Goal: Transaction & Acquisition: Book appointment/travel/reservation

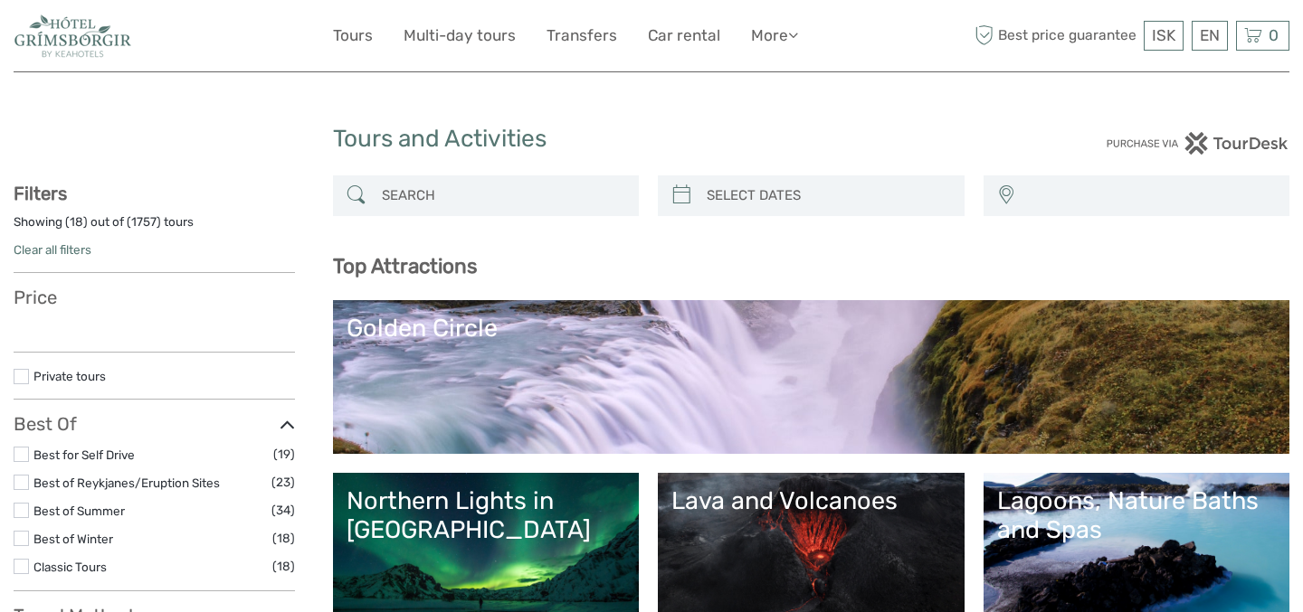
select select
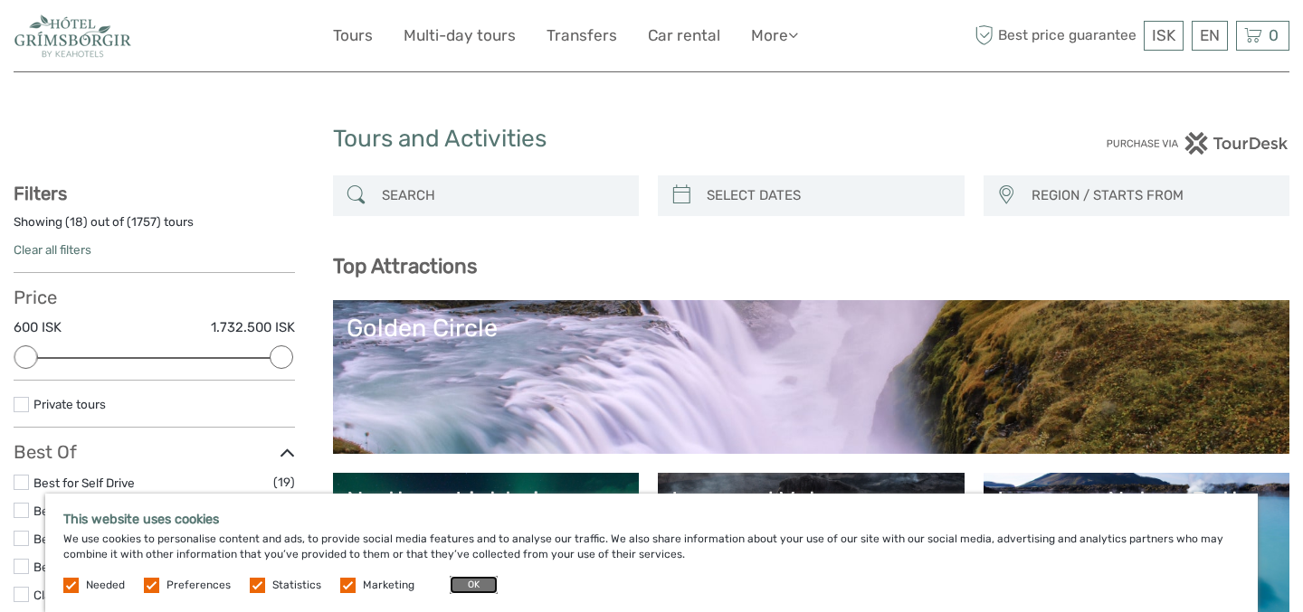
click at [464, 584] on button "OK" at bounding box center [474, 585] width 48 height 18
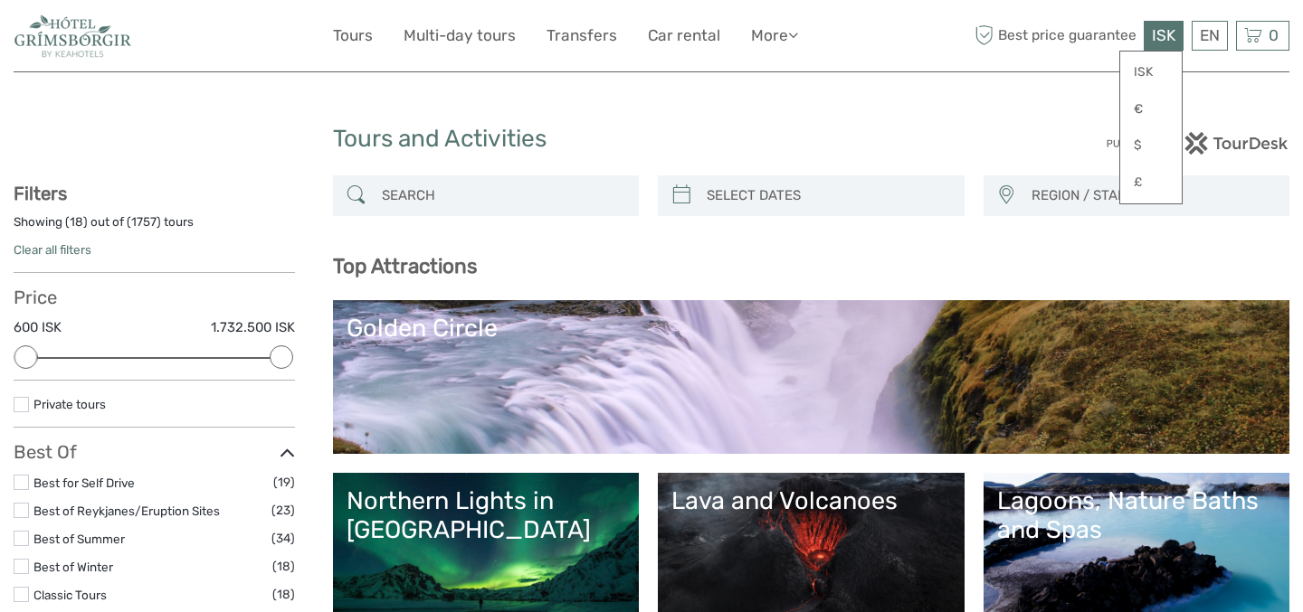
click at [1161, 29] on span "ISK" at bounding box center [1164, 35] width 24 height 18
click at [1134, 144] on link "$" at bounding box center [1151, 145] width 62 height 33
click at [879, 123] on div "Tours and Activities" at bounding box center [652, 147] width 638 height 58
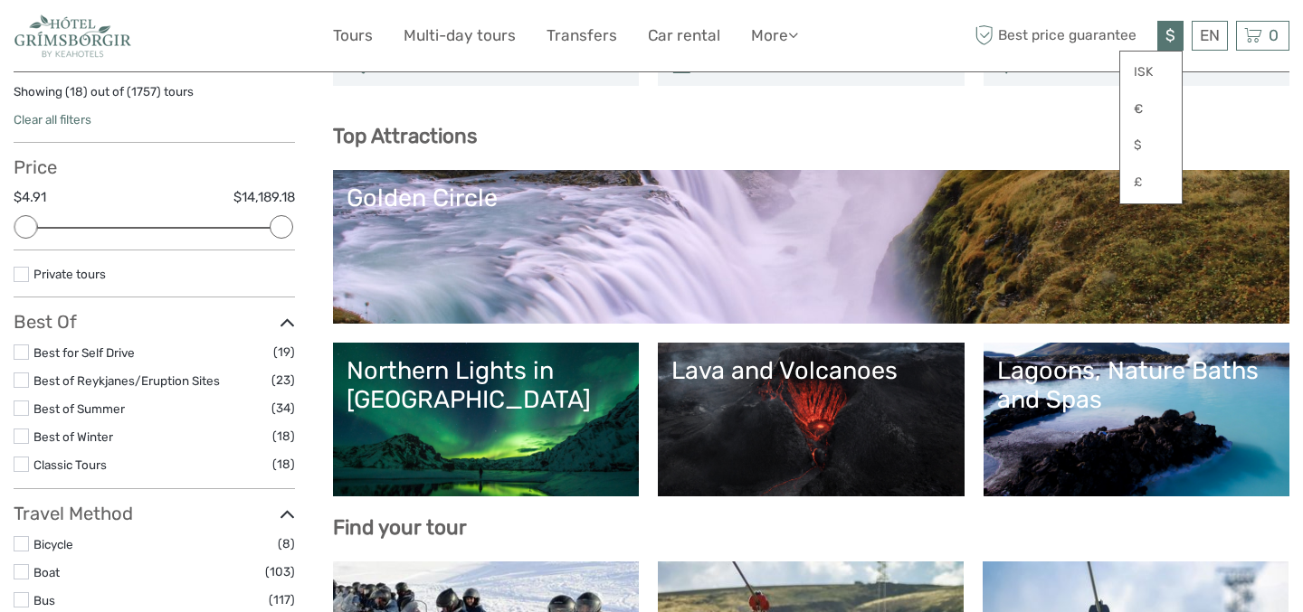
scroll to position [135, 0]
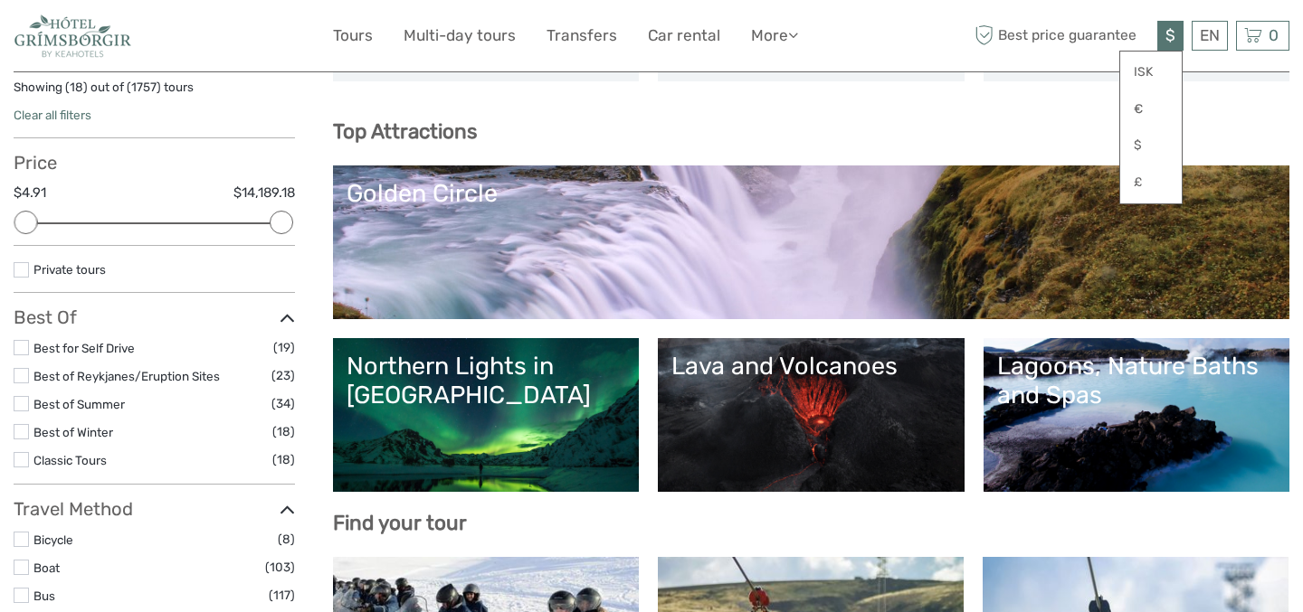
click at [1163, 33] on div "$ ISK € $ £" at bounding box center [1170, 36] width 26 height 30
click at [547, 423] on link "Northern Lights in [GEOGRAPHIC_DATA]" at bounding box center [486, 415] width 280 height 127
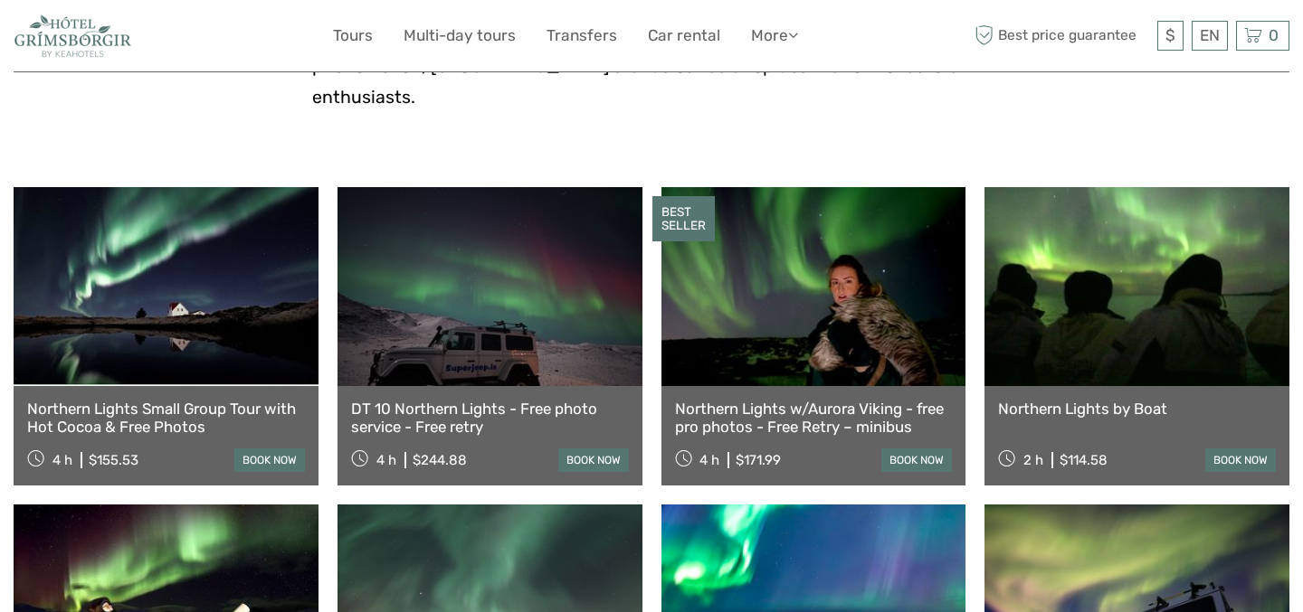
scroll to position [555, 0]
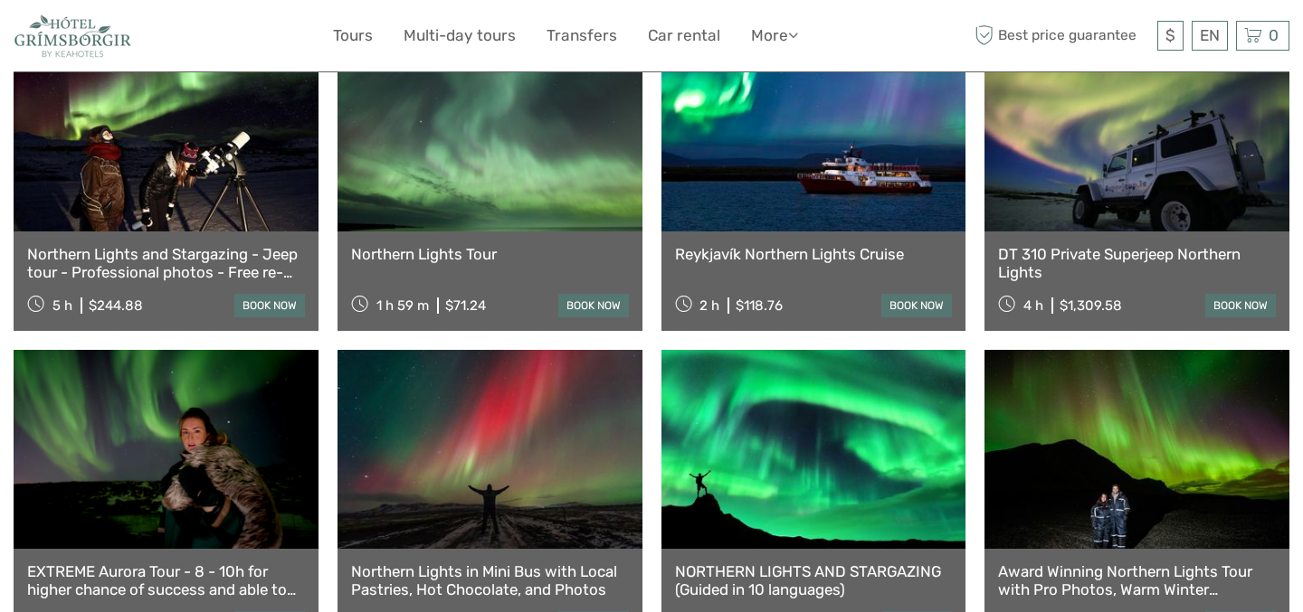
scroll to position [1053, 0]
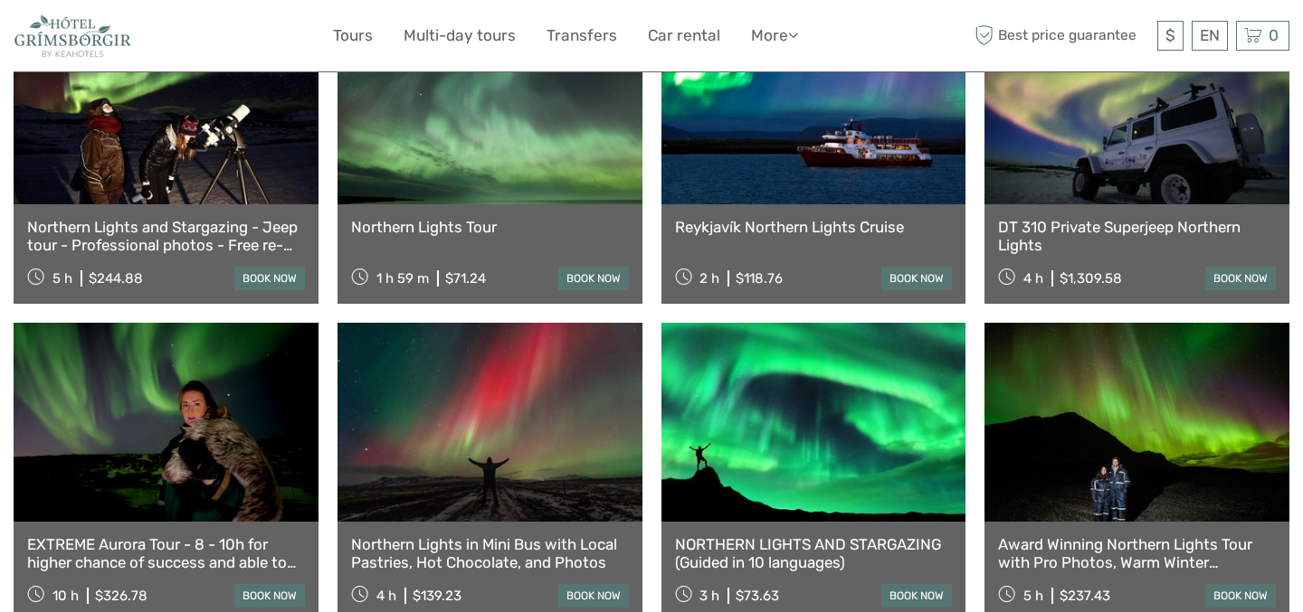
click at [328, 361] on div "Northern Lights Small Group Tour with Hot Cocoa & Free Photos 4 h $155.53 book …" at bounding box center [652, 155] width 1276 height 934
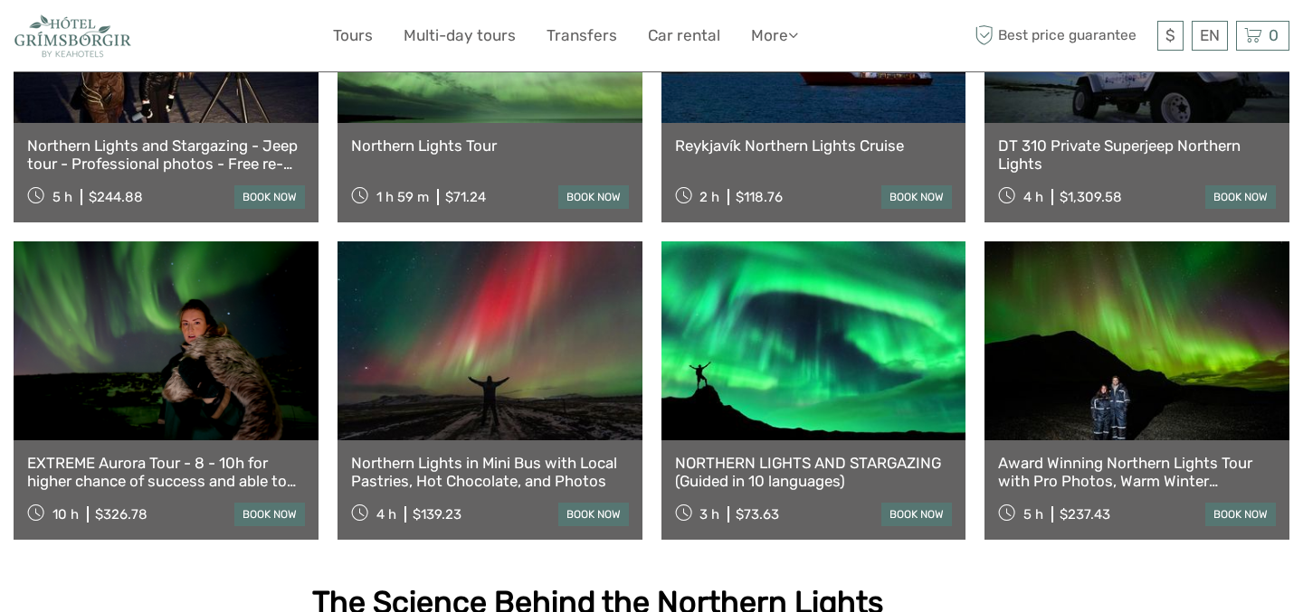
scroll to position [1136, 0]
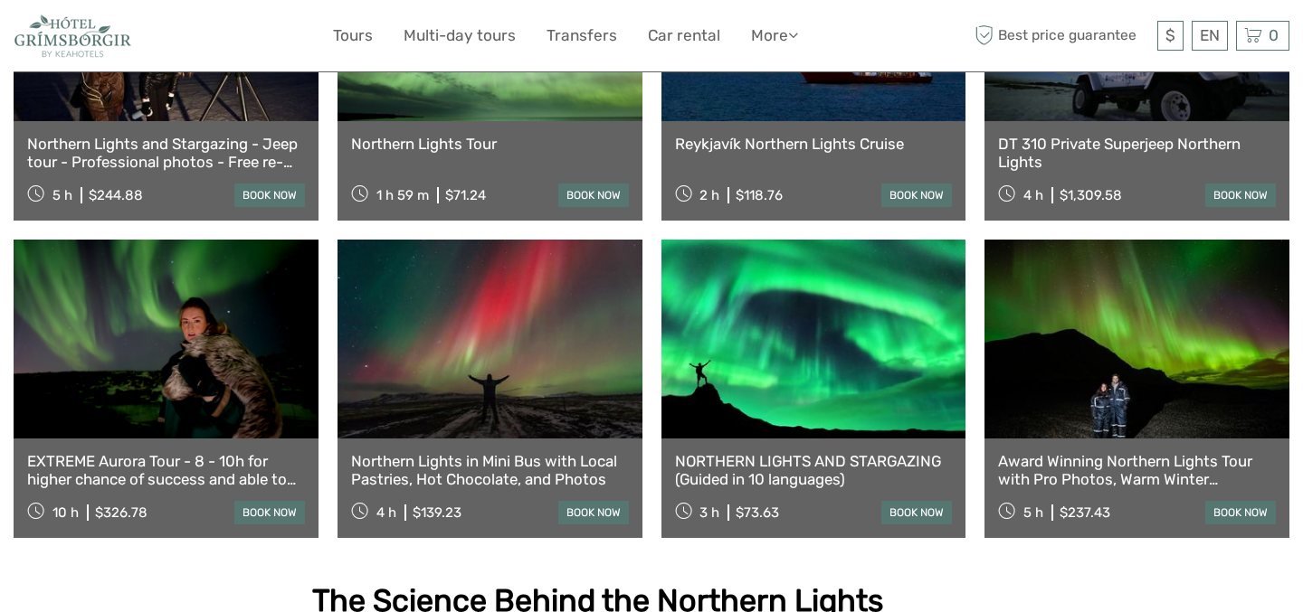
click at [164, 452] on link "EXTREME Aurora Tour - 8 - 10h for higher chance of success and able to drive fa…" at bounding box center [166, 470] width 278 height 37
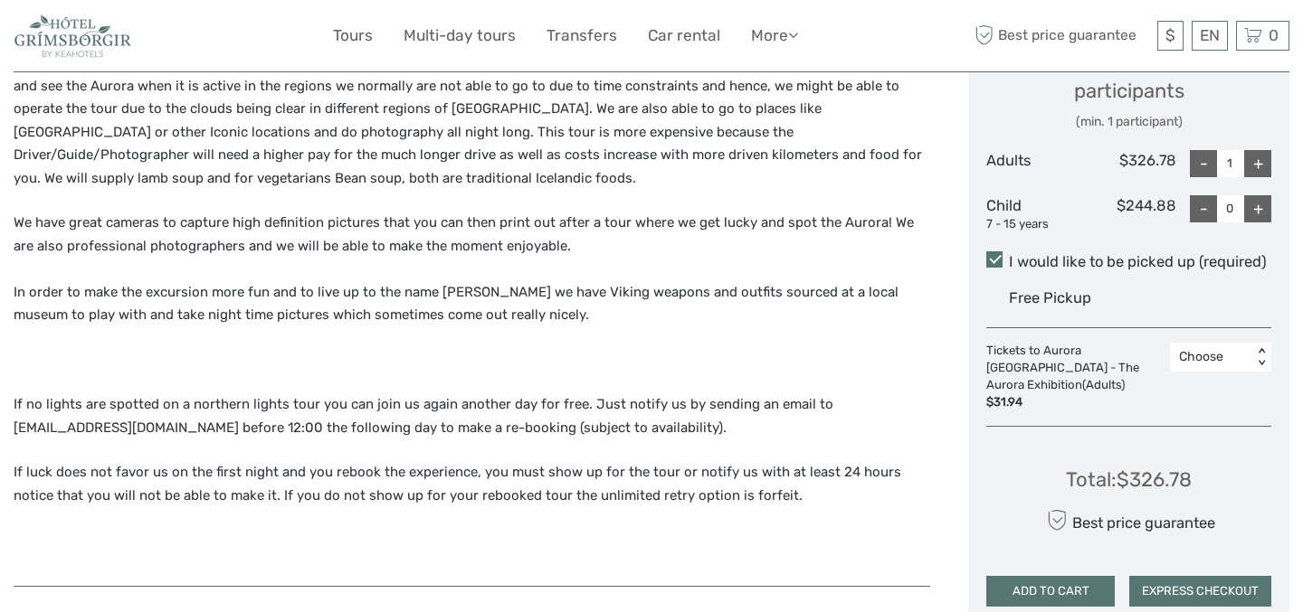
scroll to position [940, 0]
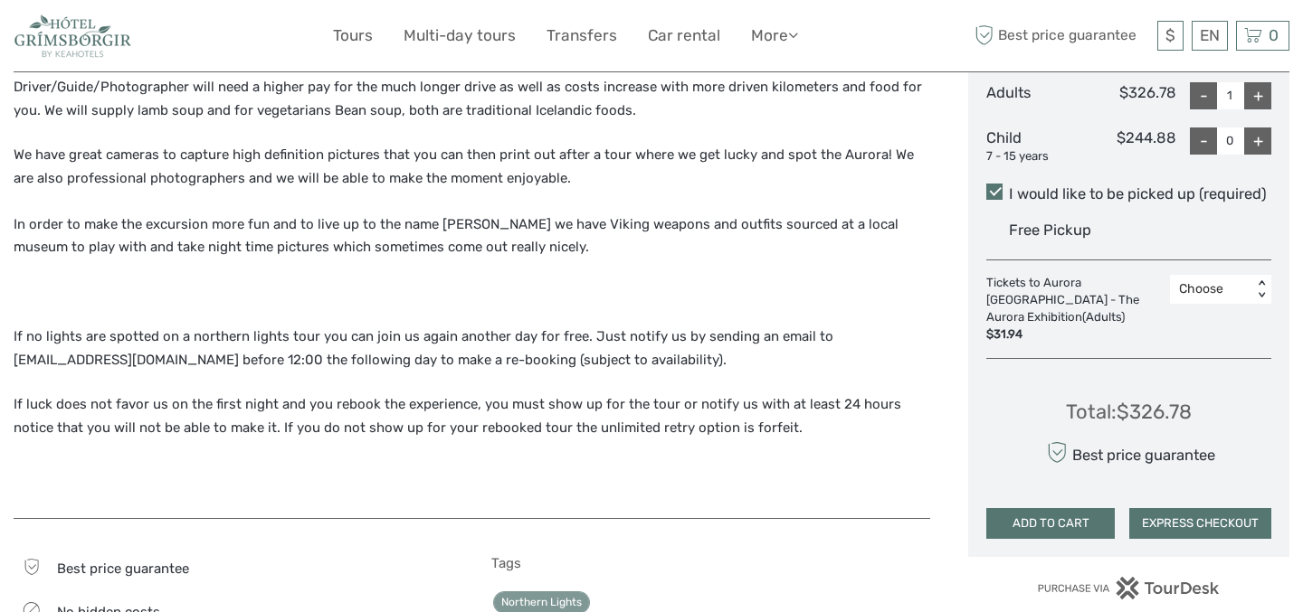
click at [931, 279] on div at bounding box center [491, 202] width 954 height 1558
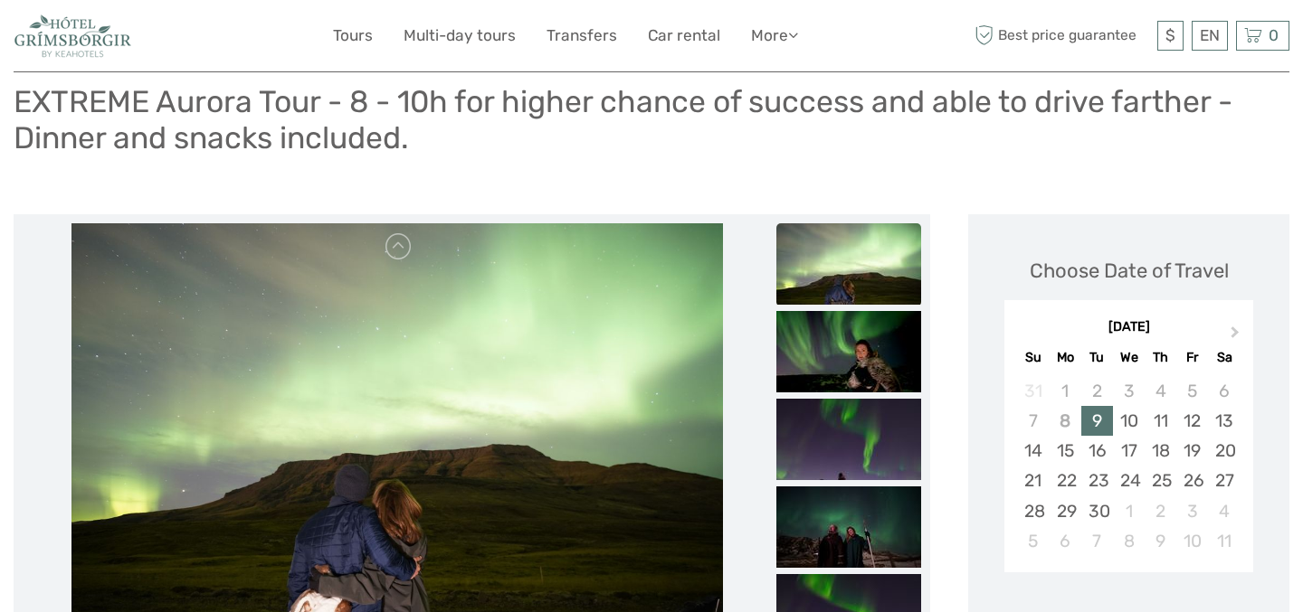
scroll to position [0, 0]
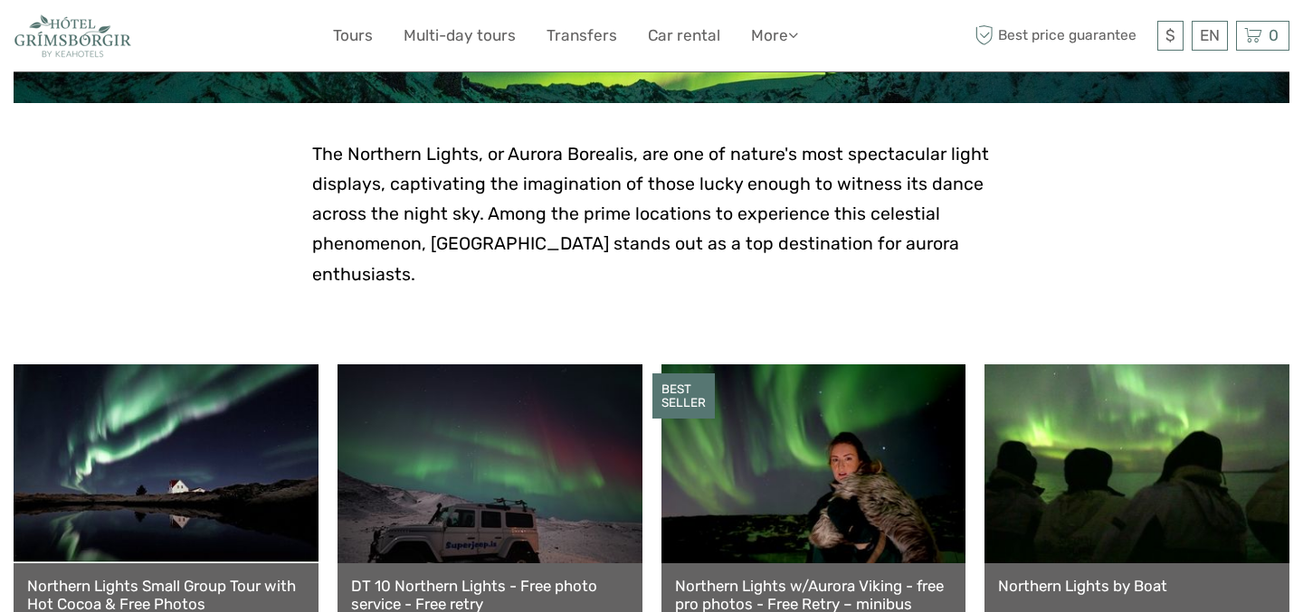
scroll to position [417, 0]
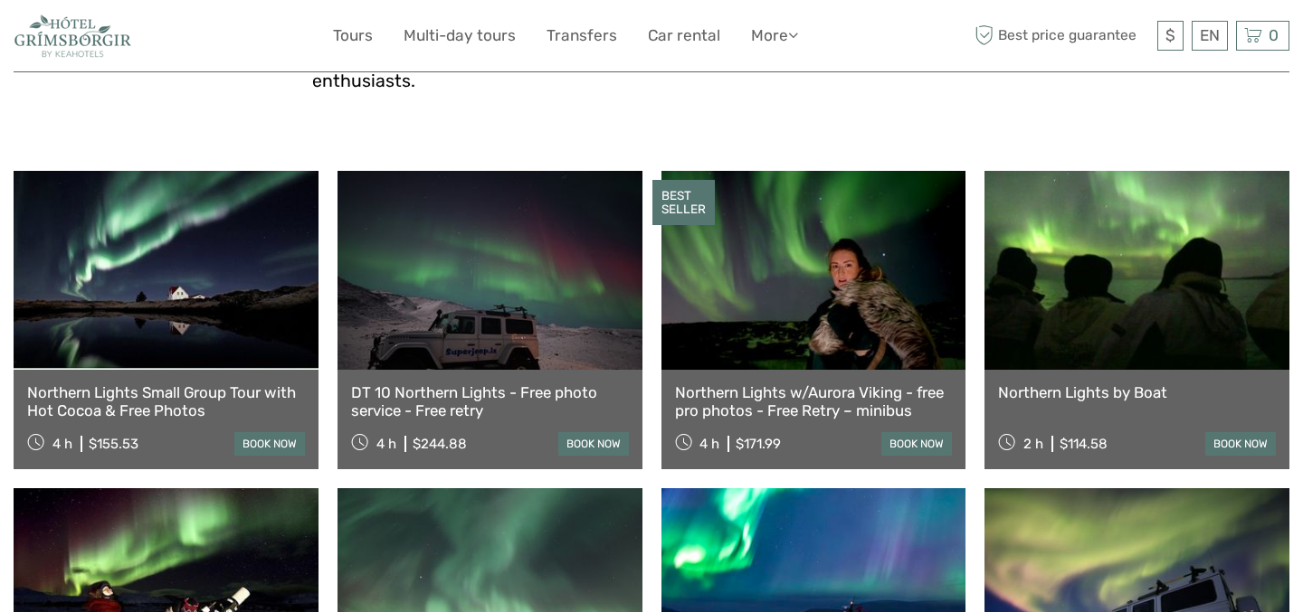
scroll to position [571, 0]
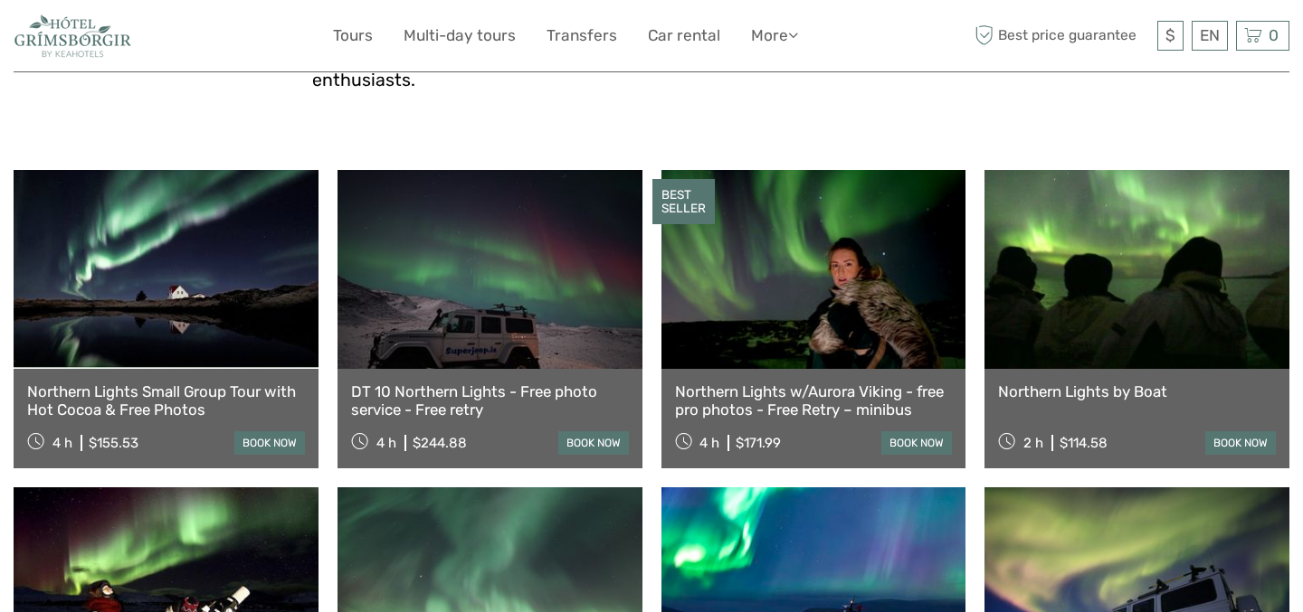
click at [151, 236] on link at bounding box center [166, 269] width 305 height 199
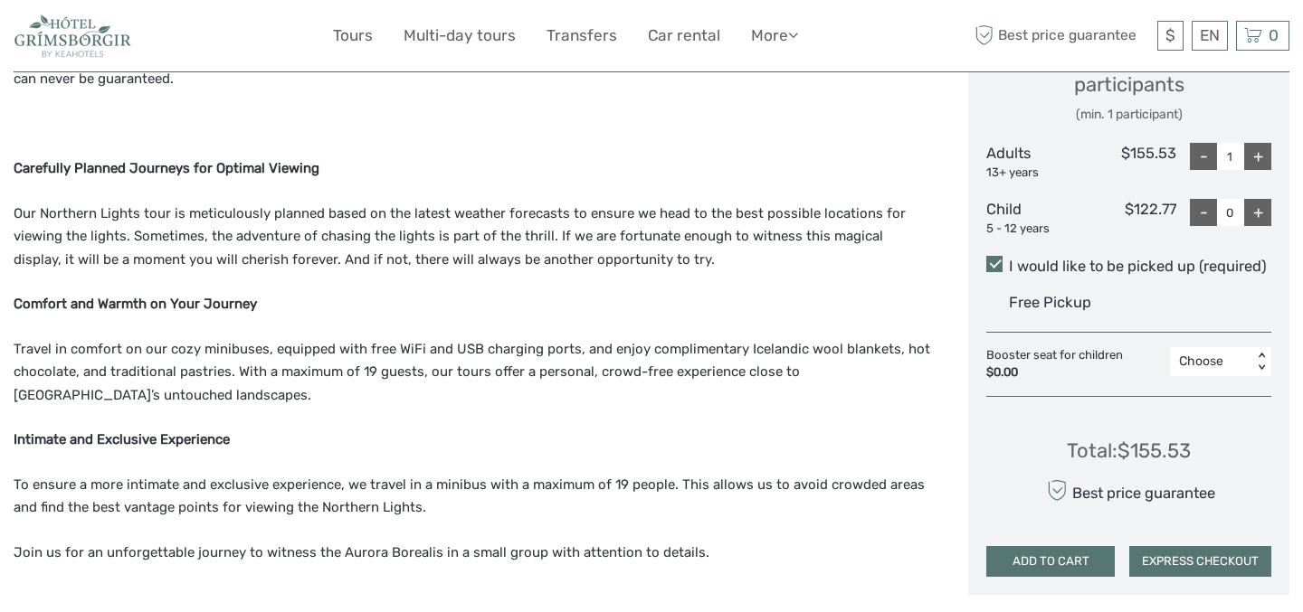
scroll to position [892, 0]
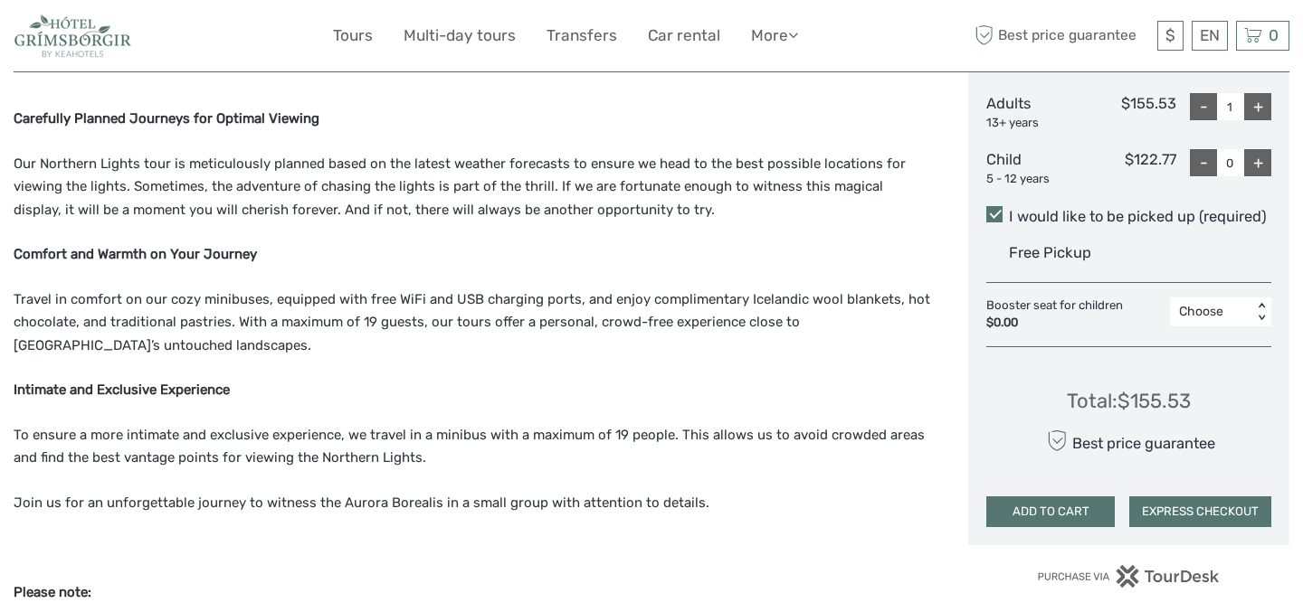
click at [809, 327] on p "Travel in comfort on our cozy minibuses, equipped with free WiFi and USB chargi…" at bounding box center [472, 324] width 916 height 70
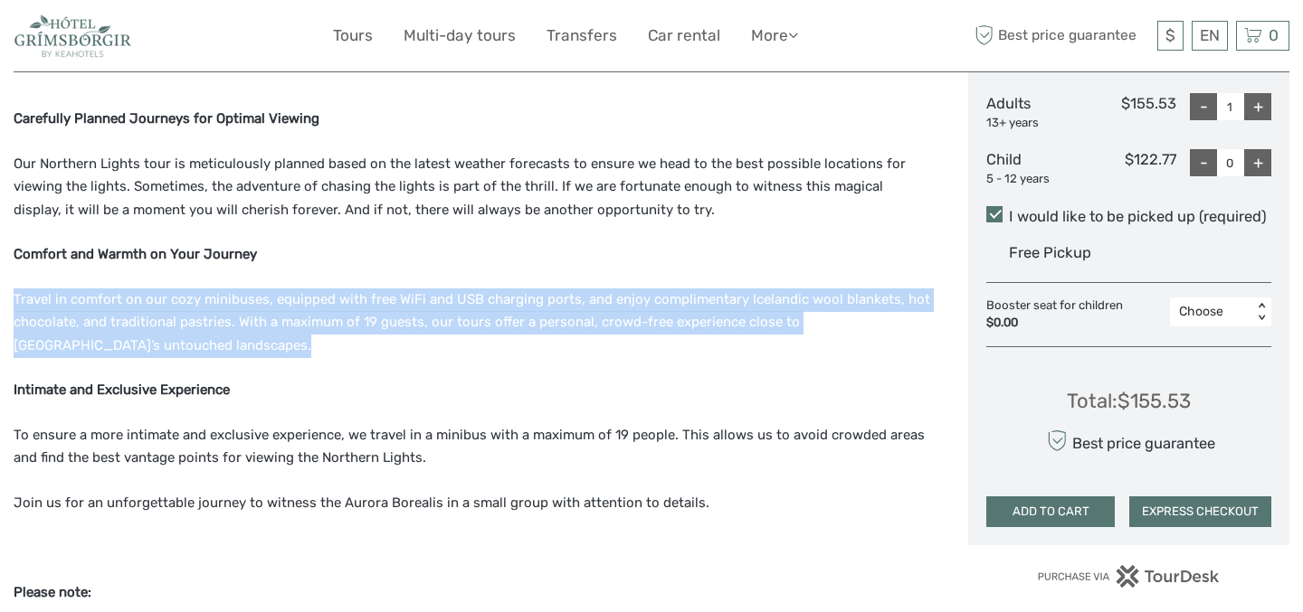
click at [809, 327] on p "Travel in comfort on our cozy minibuses, equipped with free WiFi and USB chargi…" at bounding box center [472, 324] width 916 height 70
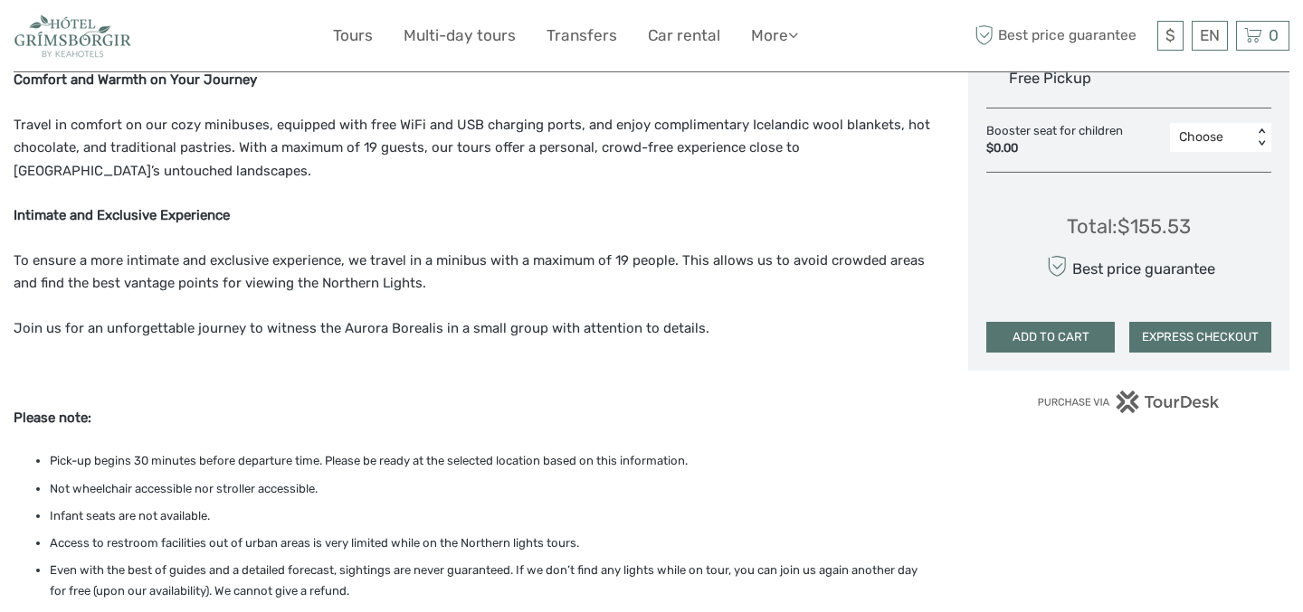
scroll to position [1070, 0]
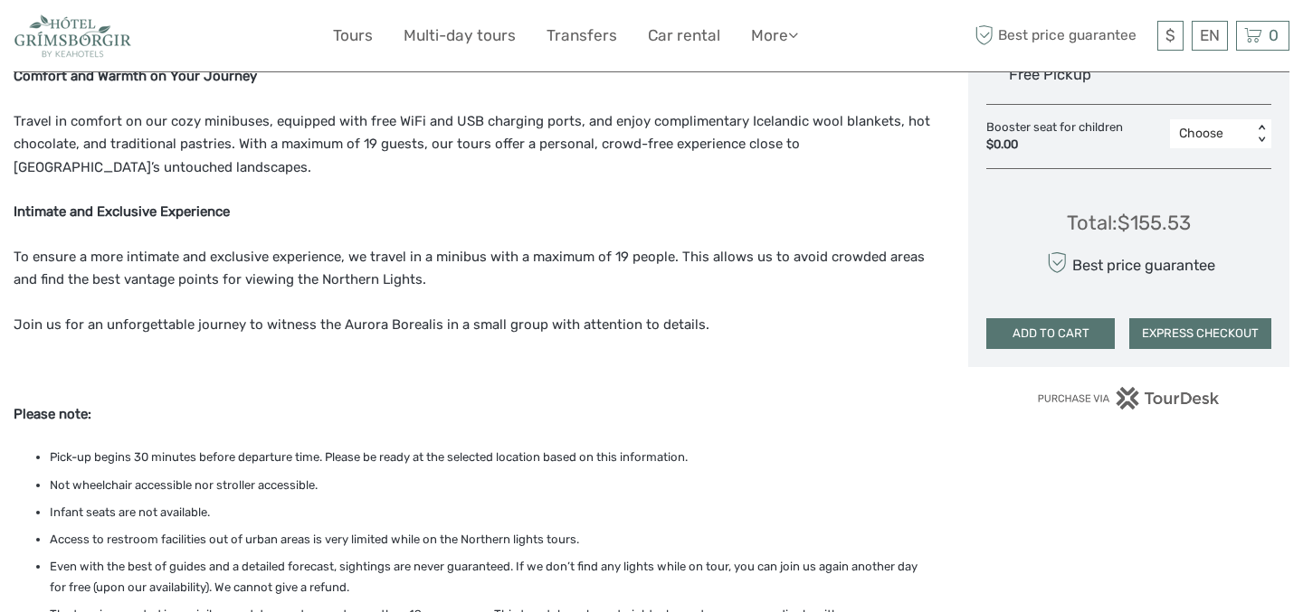
click at [801, 314] on p "Join us for an unforgettable journey to witness the Aurora Borealis in a small …" at bounding box center [472, 326] width 916 height 24
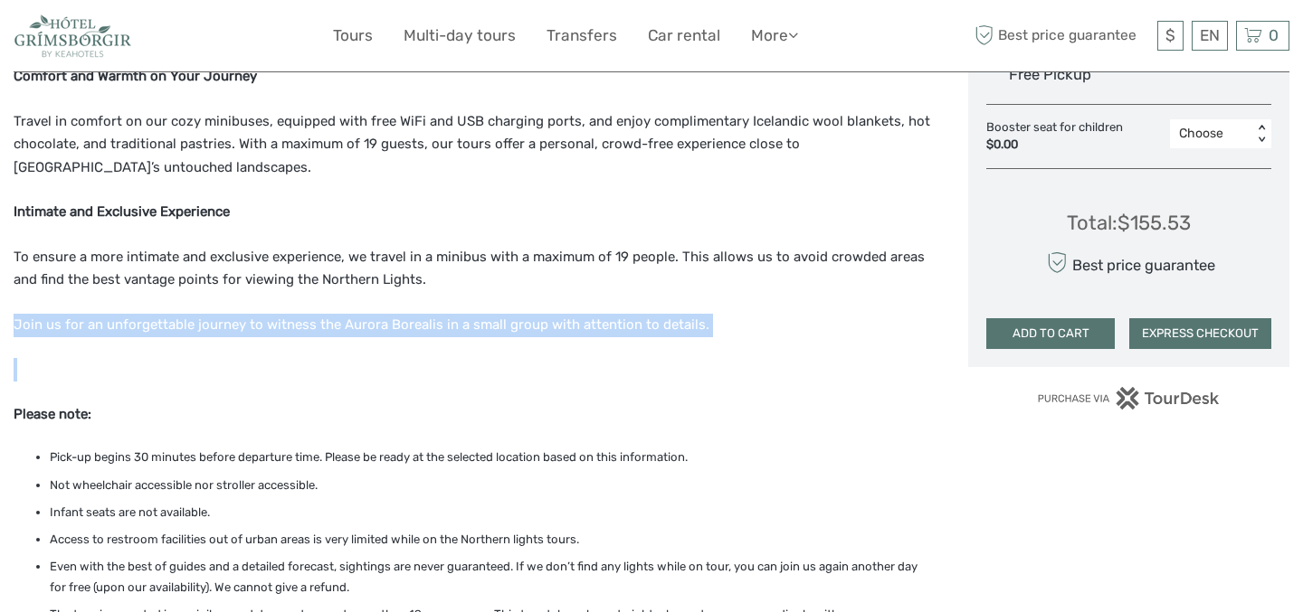
click at [801, 314] on p "Join us for an unforgettable journey to witness the Aurora Borealis in a small …" at bounding box center [472, 326] width 916 height 24
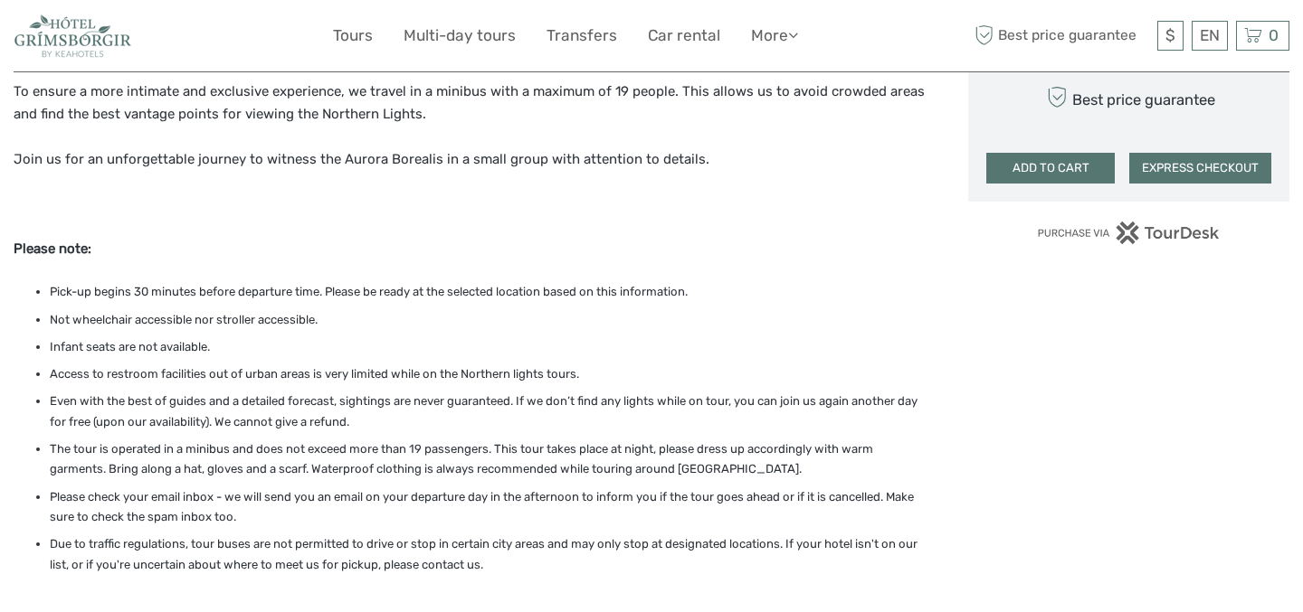
scroll to position [1288, 0]
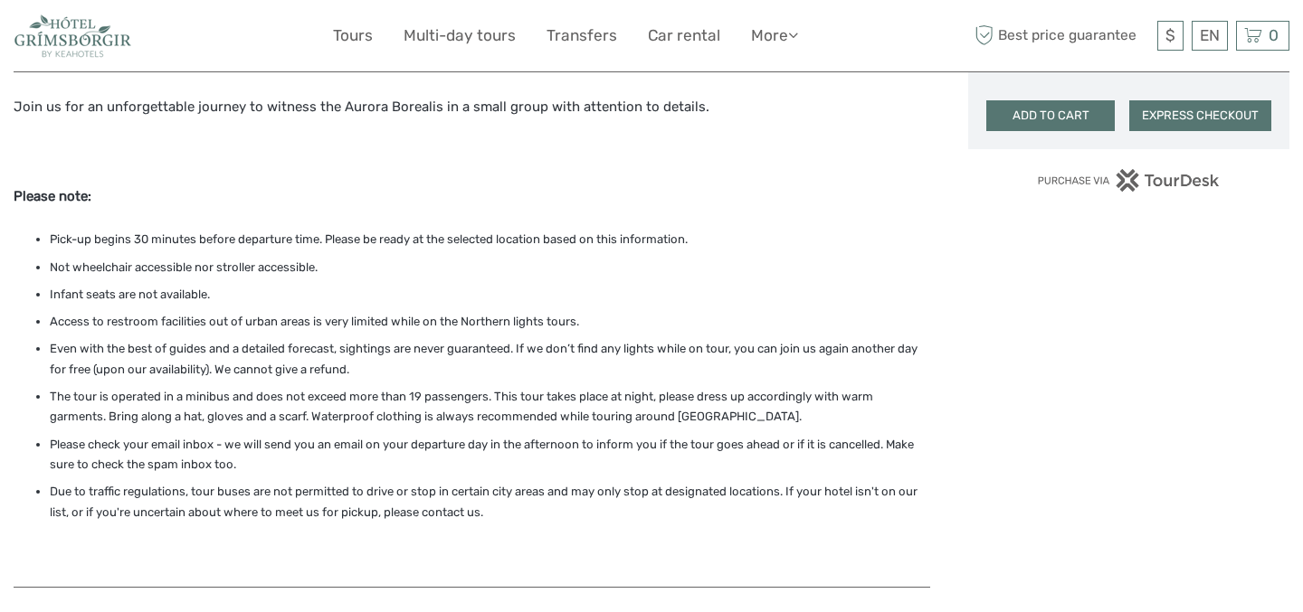
click at [137, 312] on li "Access to restroom facilities out of urban areas is very limited while on the N…" at bounding box center [490, 322] width 880 height 20
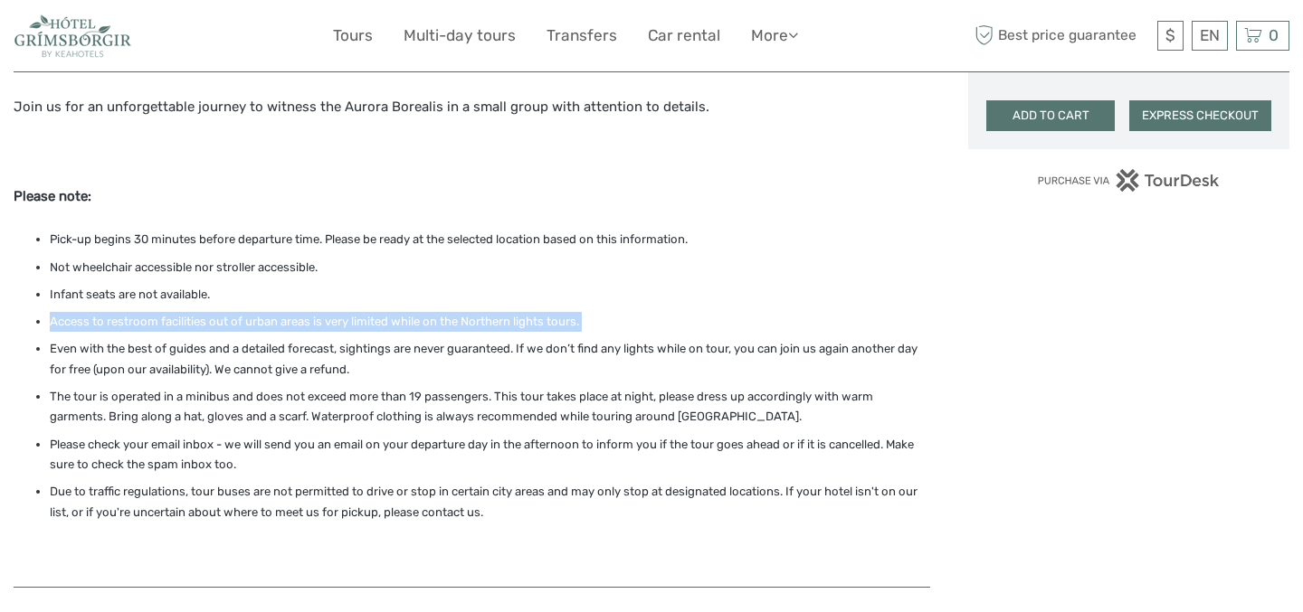
click at [137, 312] on li "Access to restroom facilities out of urban areas is very limited while on the N…" at bounding box center [490, 322] width 880 height 20
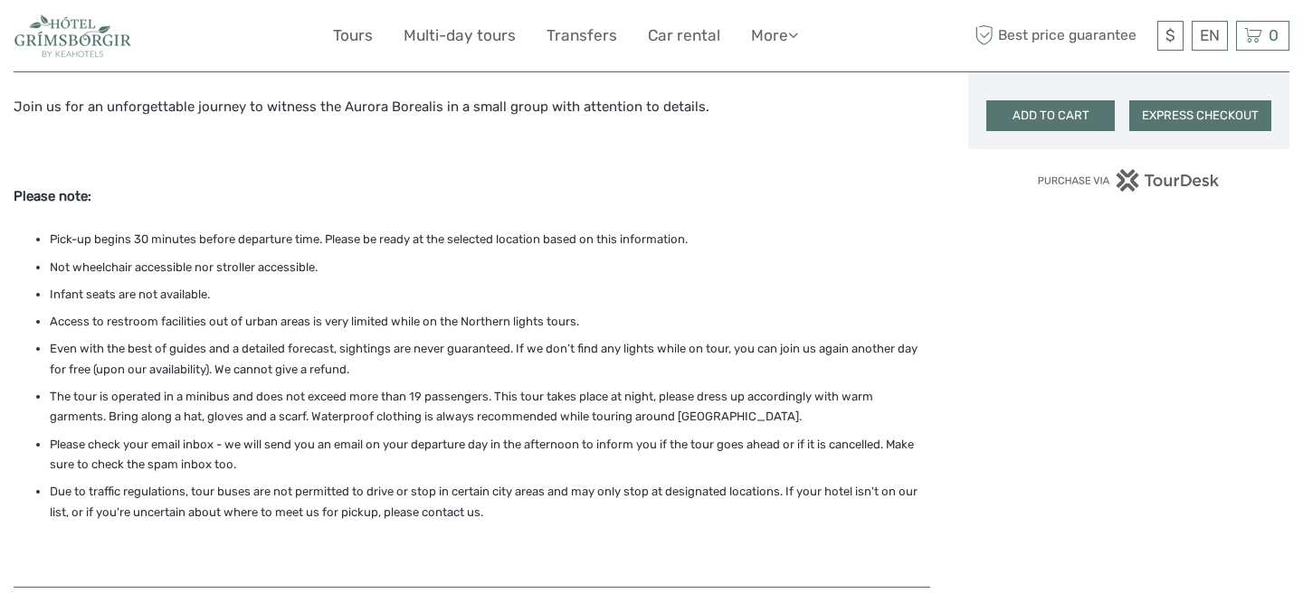
click at [148, 340] on li "Even with the best of guides and a detailed forecast, sightings are never guara…" at bounding box center [490, 359] width 880 height 41
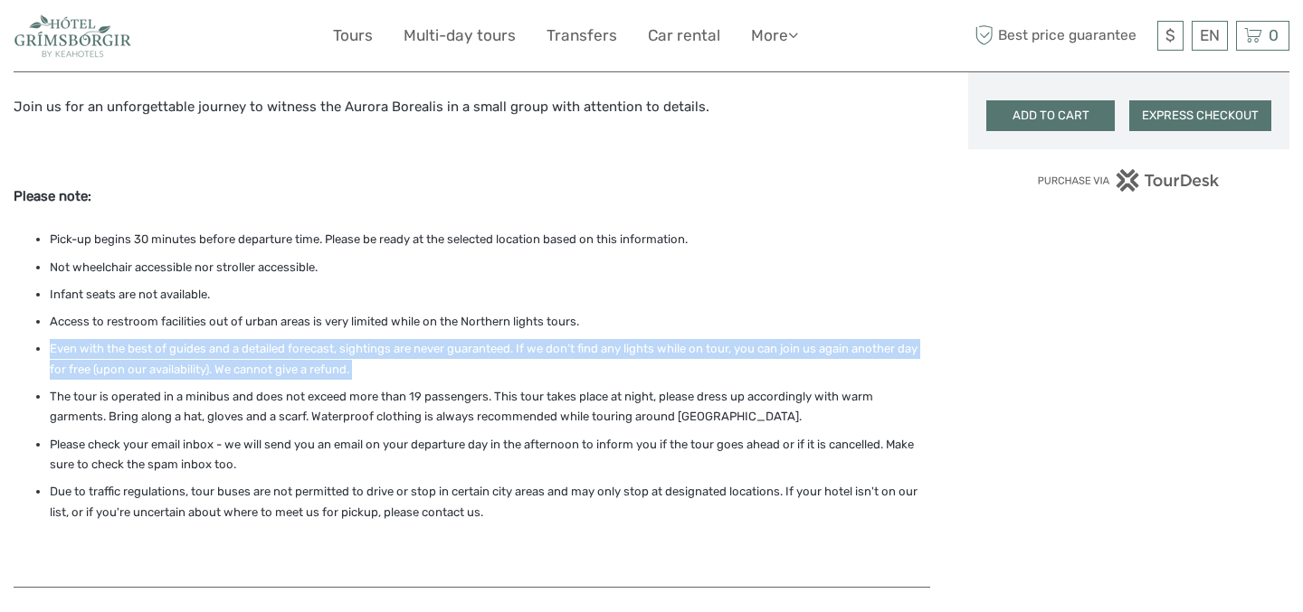
click at [148, 340] on li "Even with the best of guides and a detailed forecast, sightings are never guara…" at bounding box center [490, 359] width 880 height 41
click at [384, 363] on ul "Pick-up begins 30 minutes before departure time. Please be ready at the selecte…" at bounding box center [472, 376] width 916 height 293
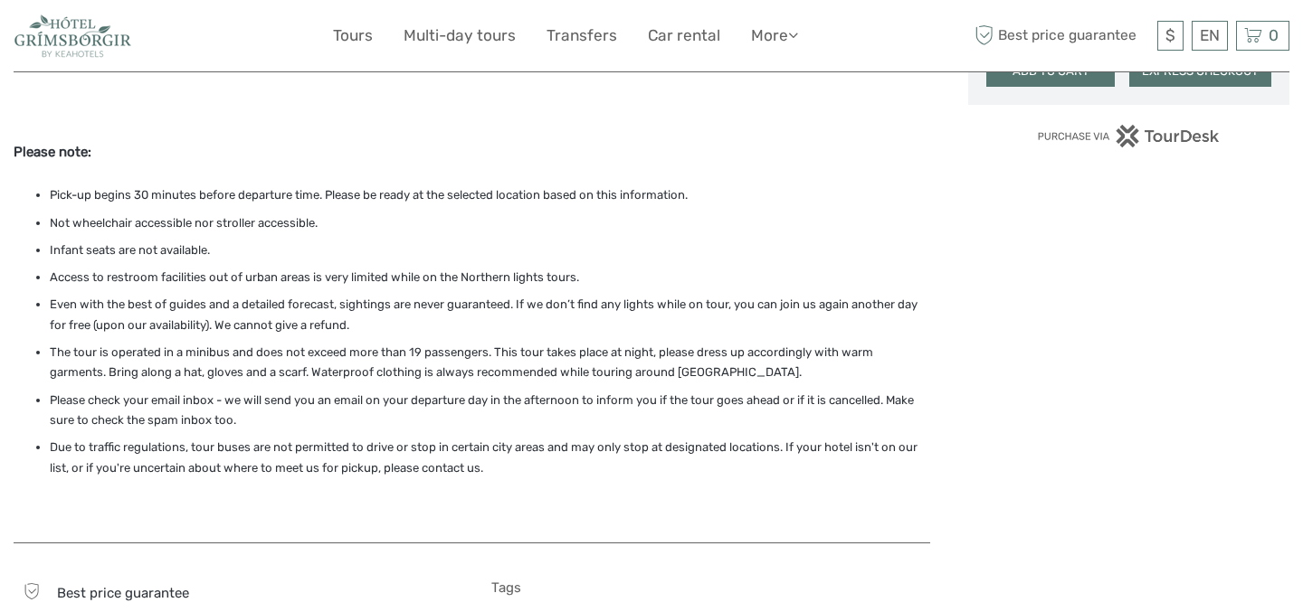
scroll to position [1337, 0]
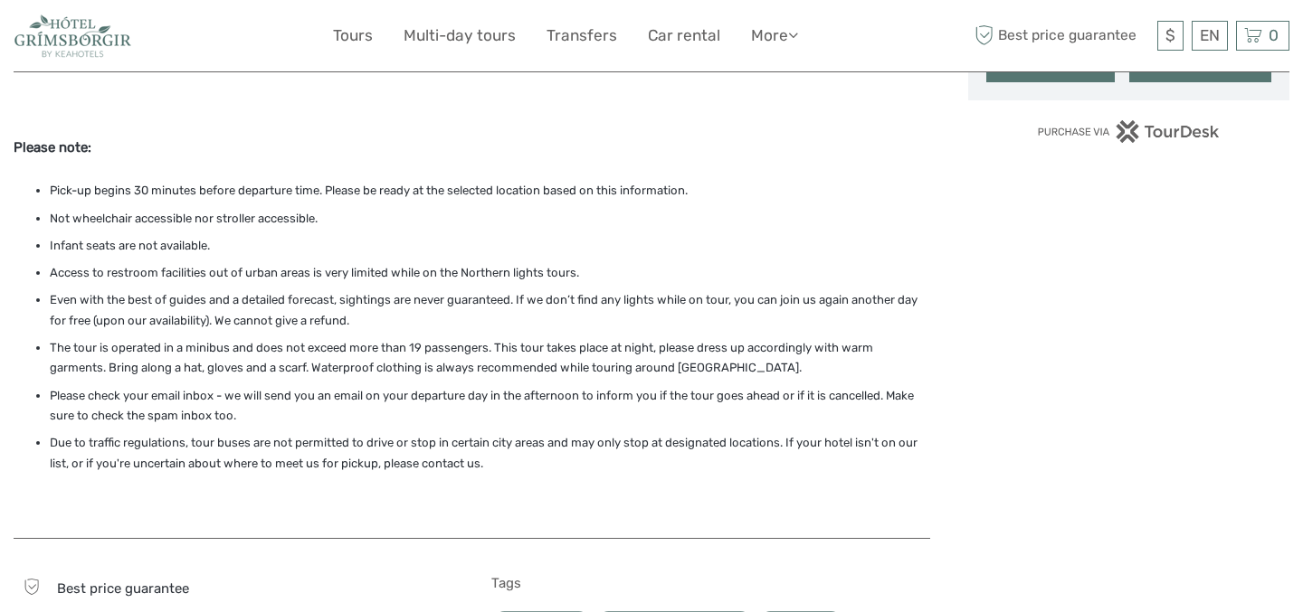
click at [364, 394] on li "Please check your email inbox - we will send you an email on your departure day…" at bounding box center [490, 406] width 880 height 41
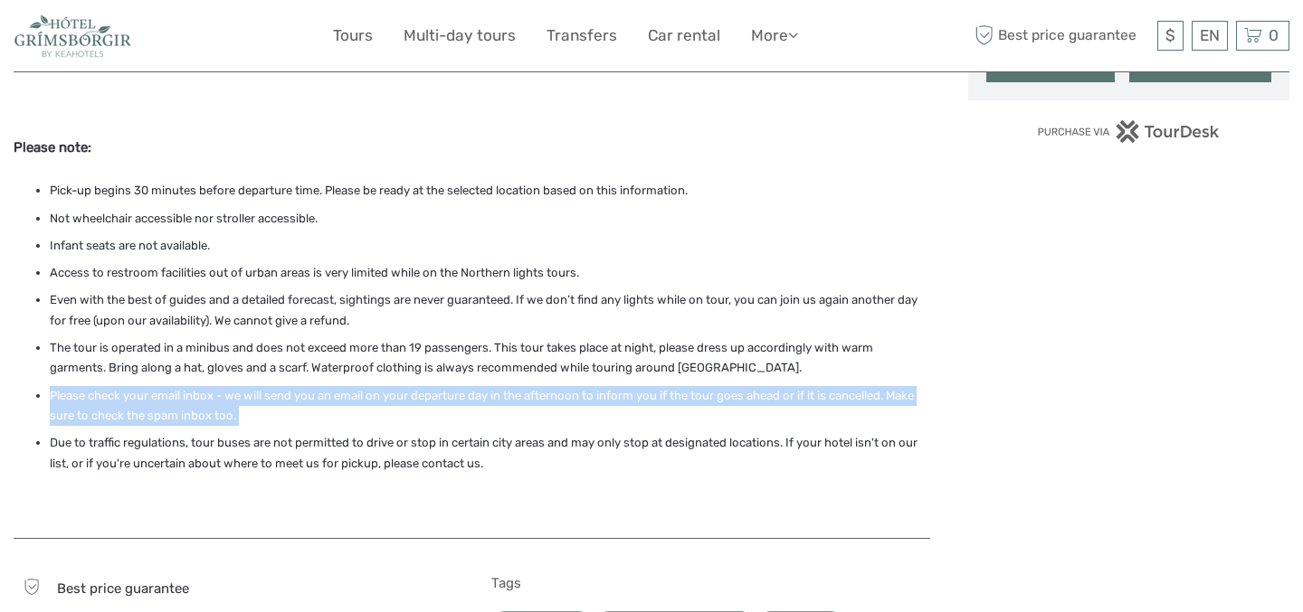
click at [364, 394] on li "Please check your email inbox - we will send you an email on your departure day…" at bounding box center [490, 406] width 880 height 41
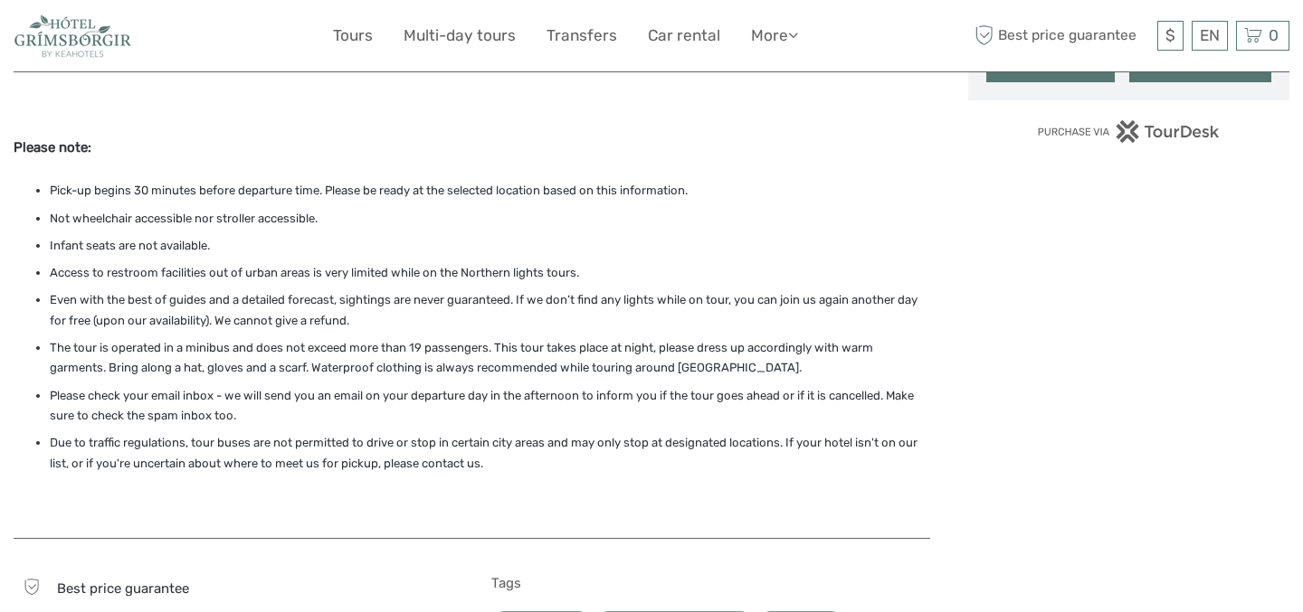
click at [522, 451] on li "Due to traffic regulations, tour buses are not permitted to drive or stop in ce…" at bounding box center [490, 453] width 880 height 41
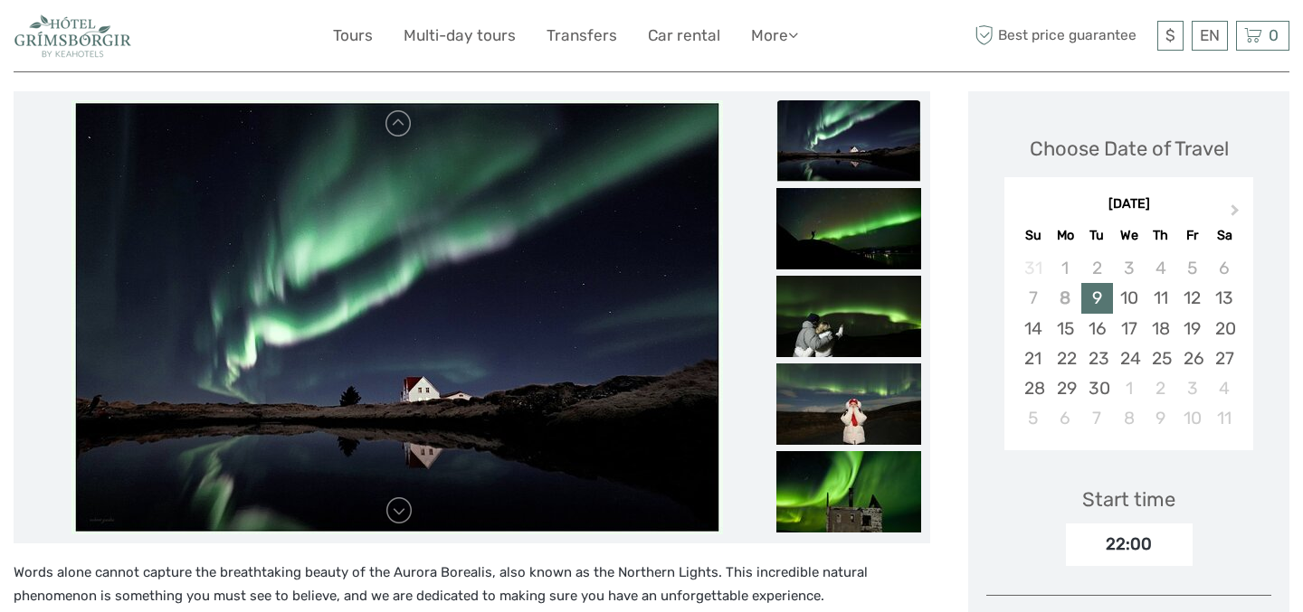
scroll to position [156, 0]
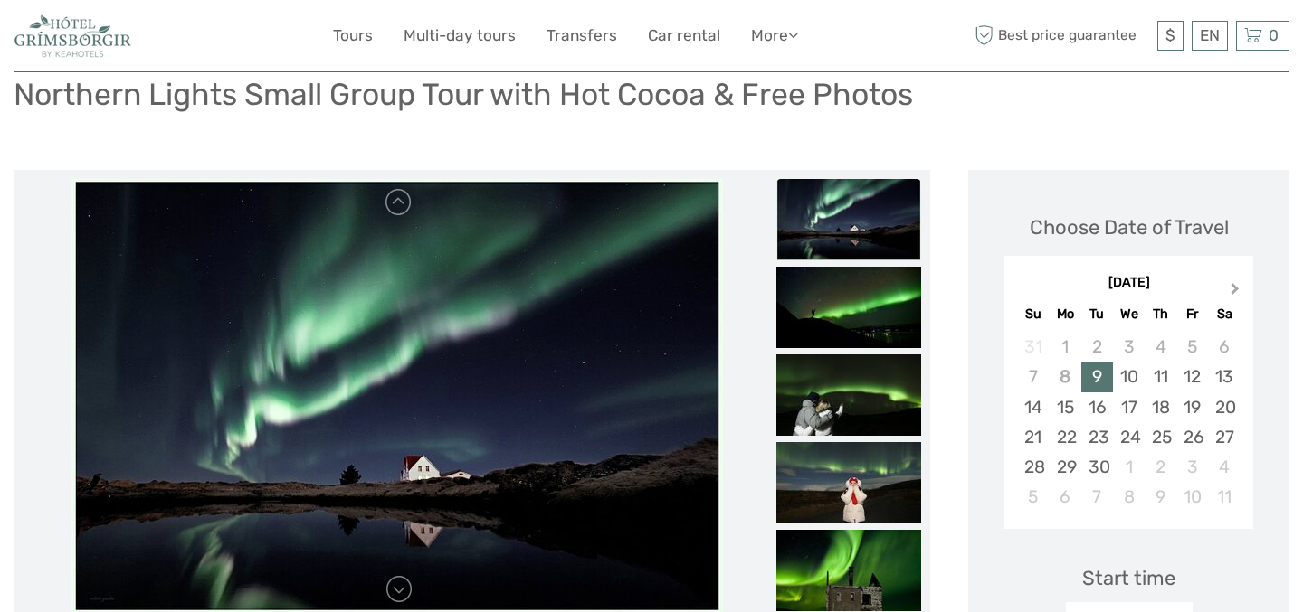
click at [1235, 280] on span "Next Month" at bounding box center [1235, 293] width 0 height 26
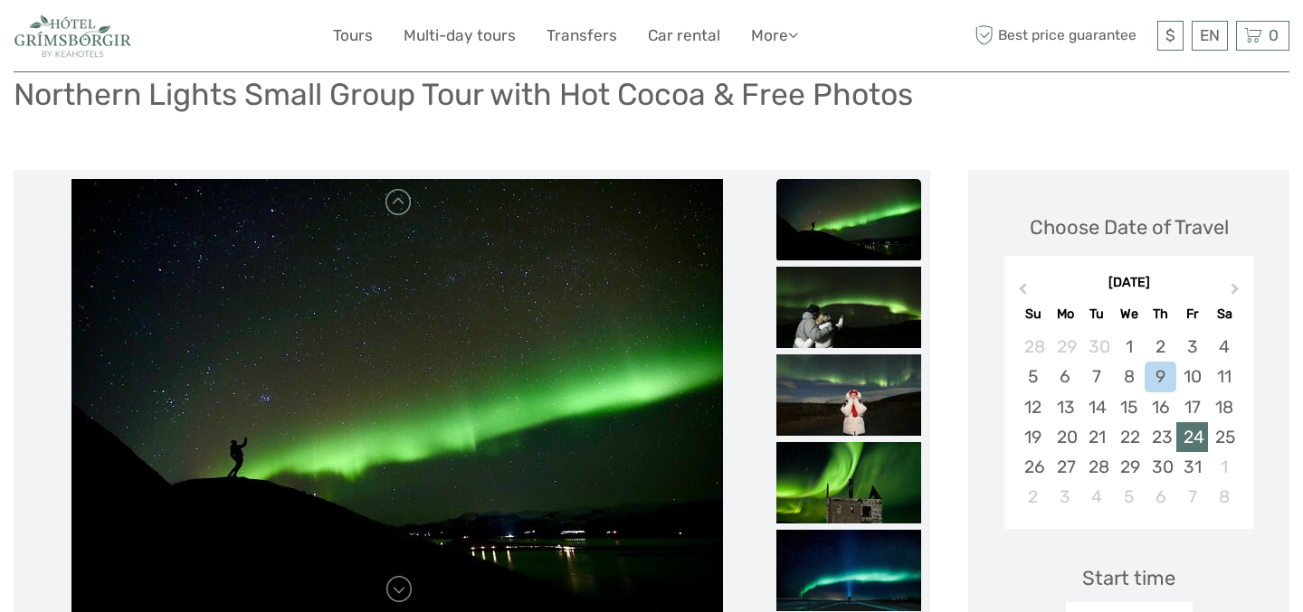
click at [1199, 422] on div "24" at bounding box center [1192, 437] width 32 height 30
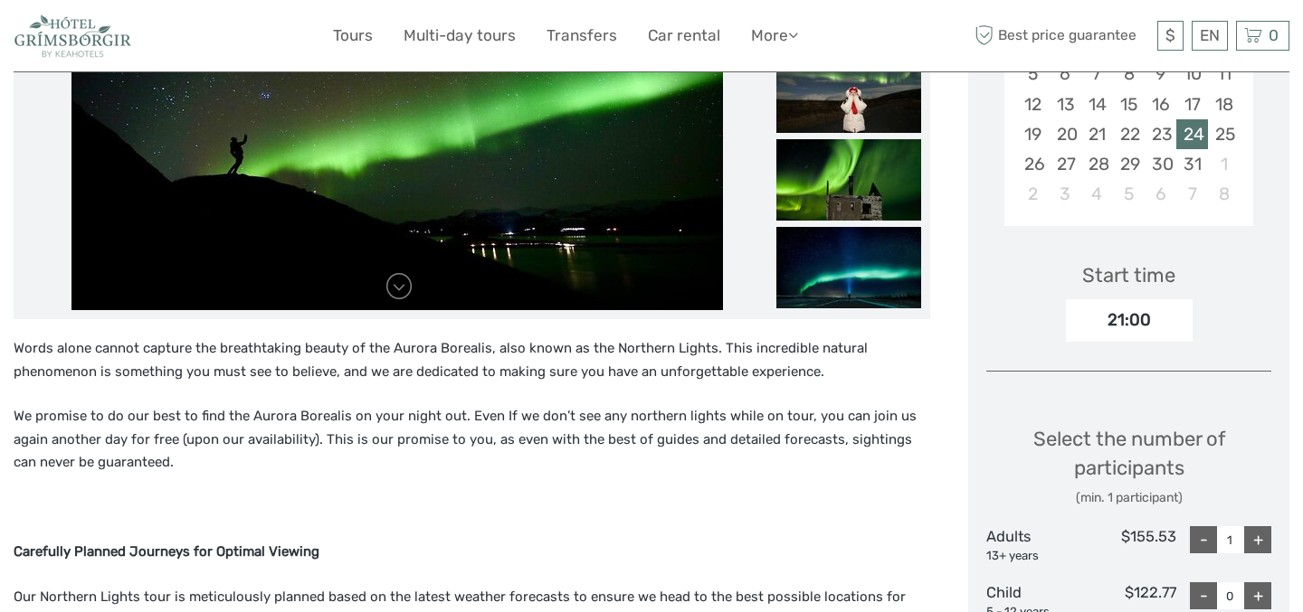
scroll to position [488, 0]
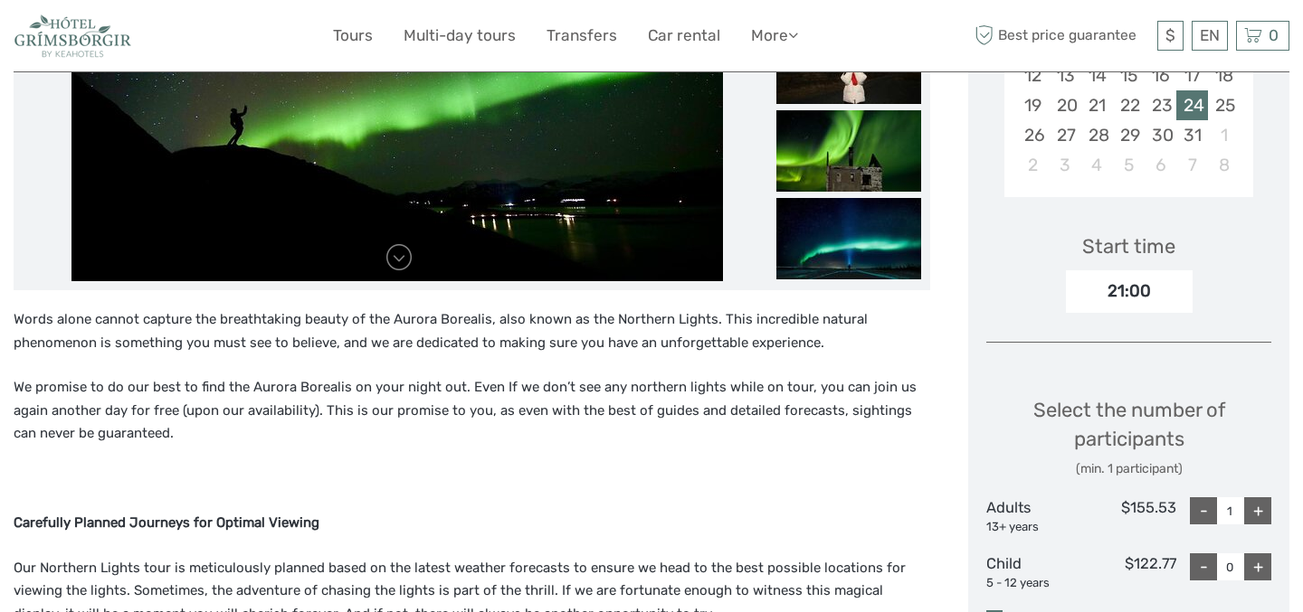
click at [1088, 270] on div "21:00" at bounding box center [1129, 291] width 127 height 42
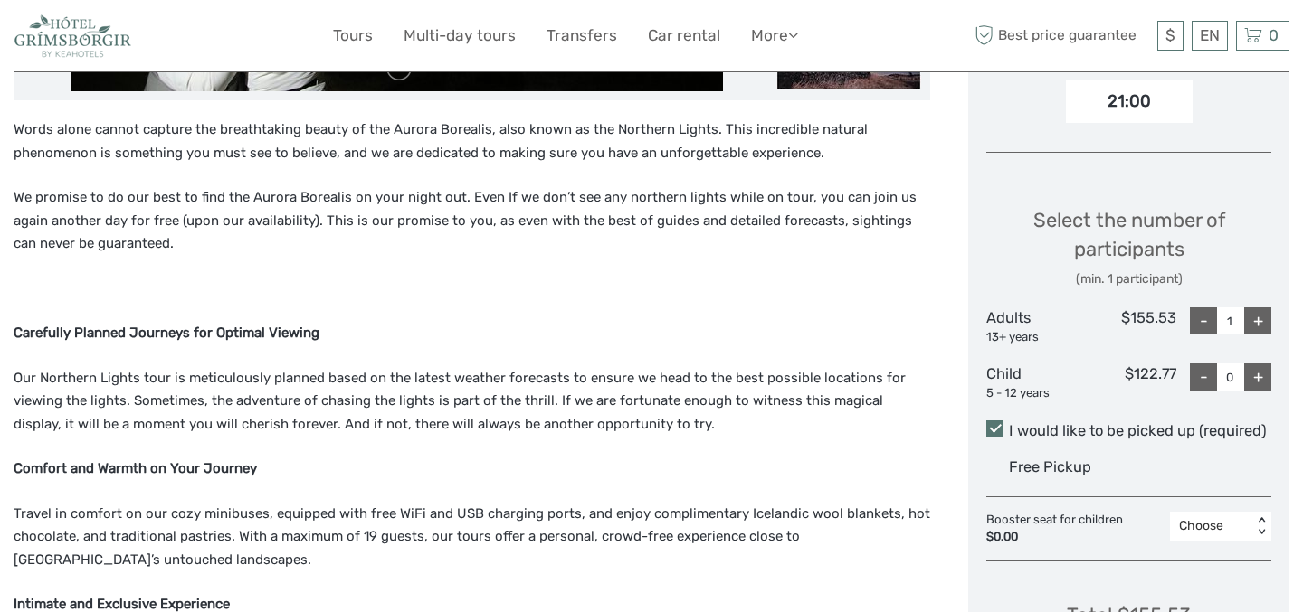
scroll to position [679, 0]
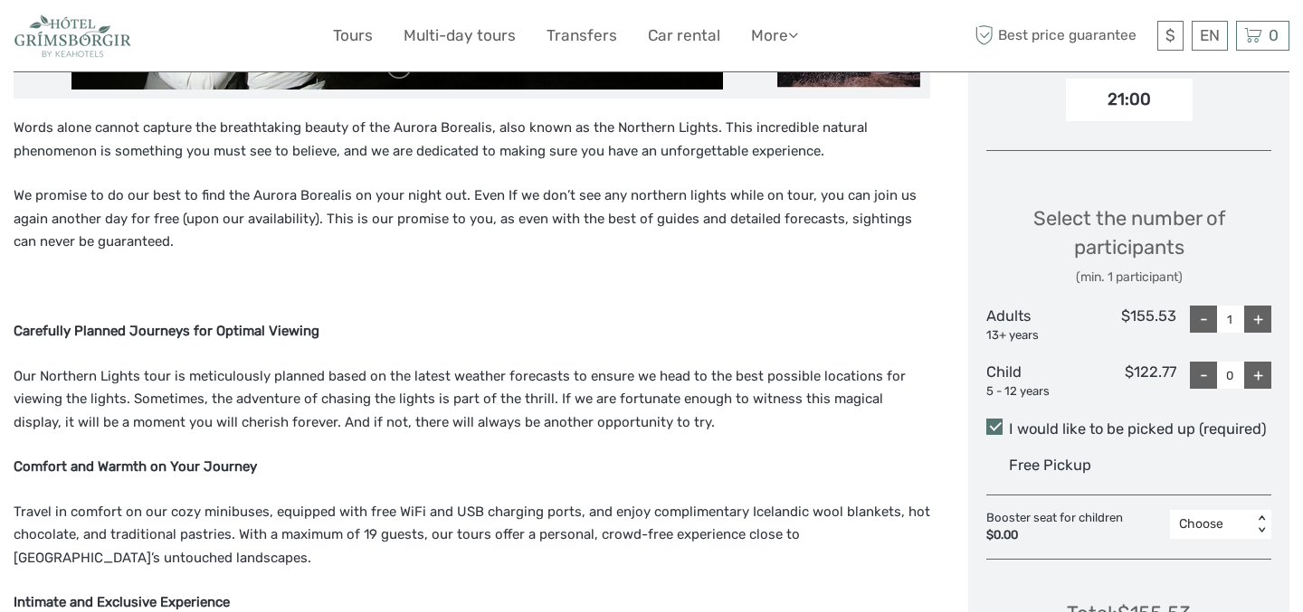
click at [1266, 306] on div "+" at bounding box center [1257, 319] width 27 height 27
type input "2"
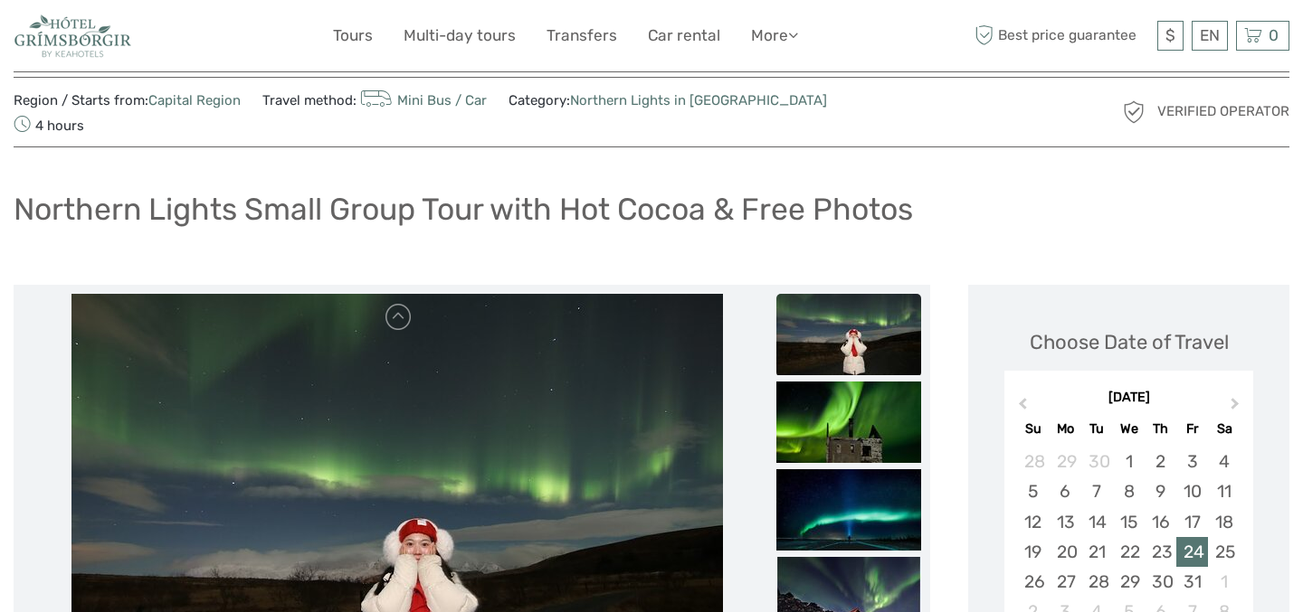
scroll to position [0, 0]
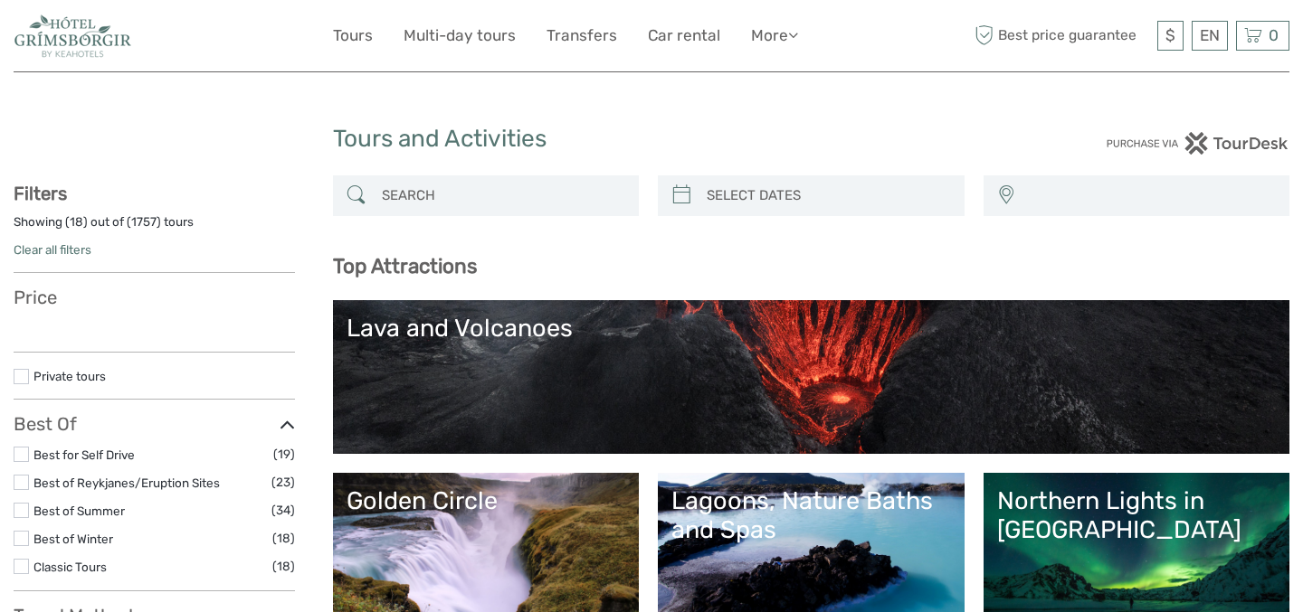
select select
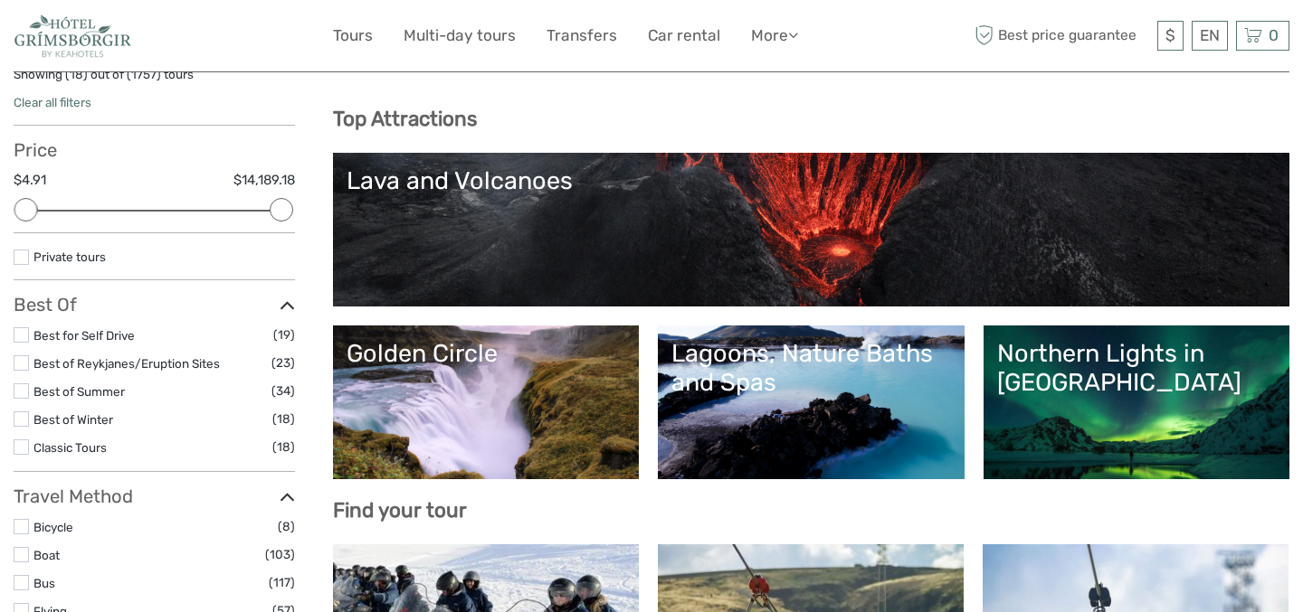
scroll to position [224, 0]
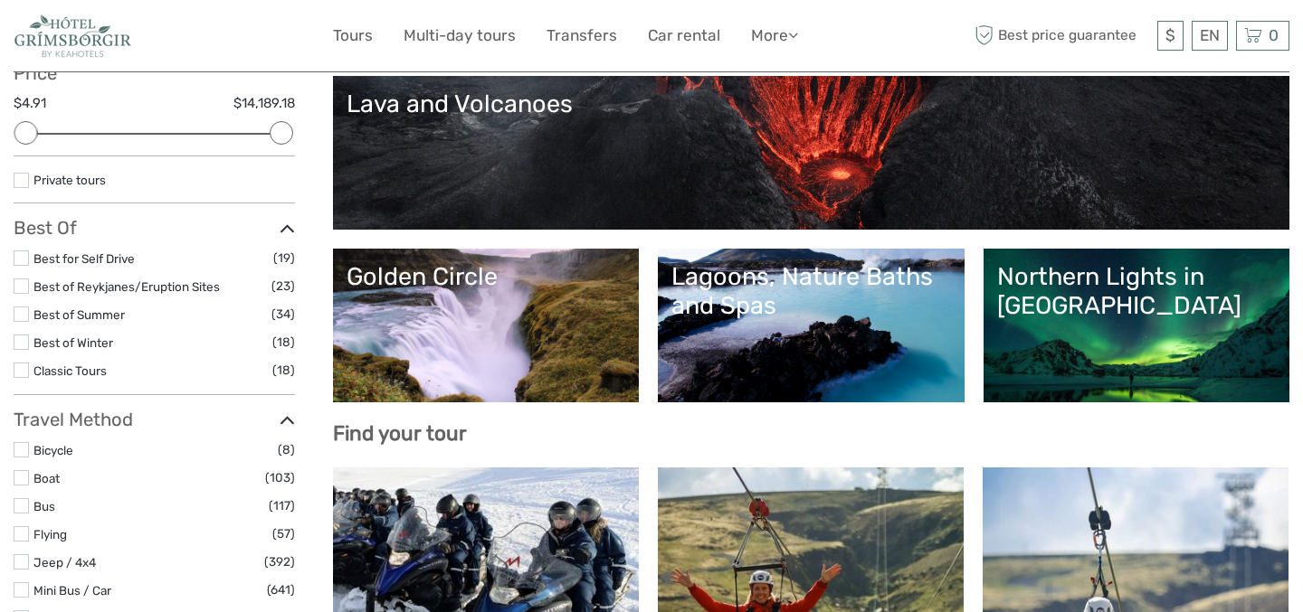
click at [1101, 336] on link "Northern Lights in [GEOGRAPHIC_DATA]" at bounding box center [1137, 325] width 280 height 127
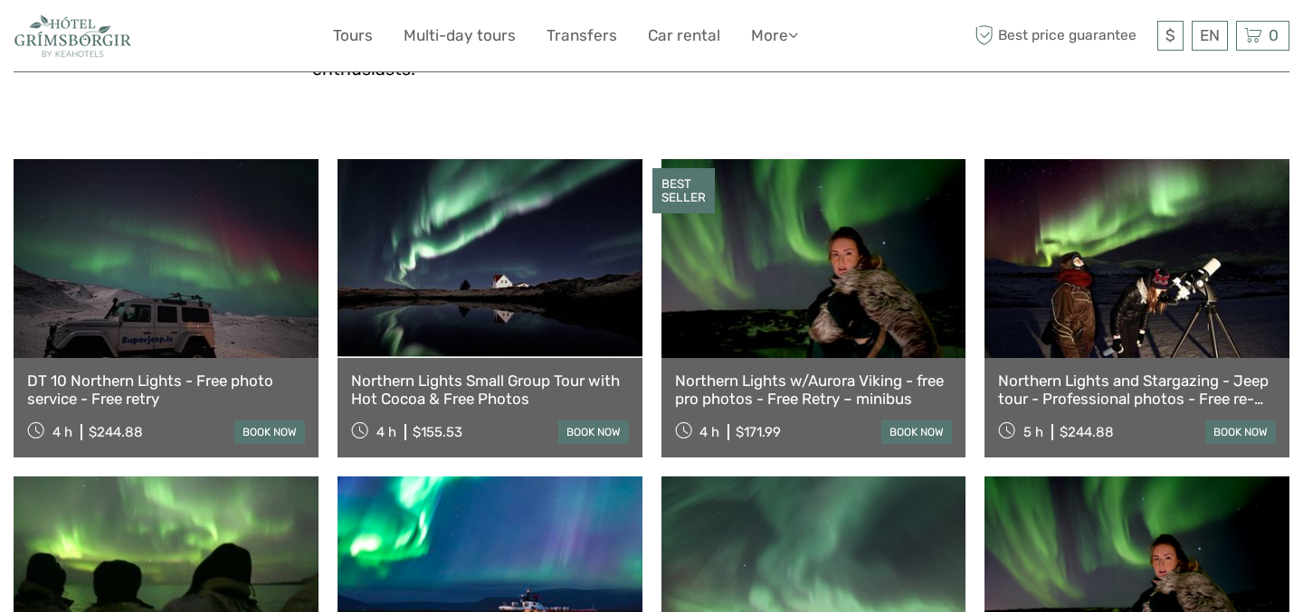
scroll to position [590, 0]
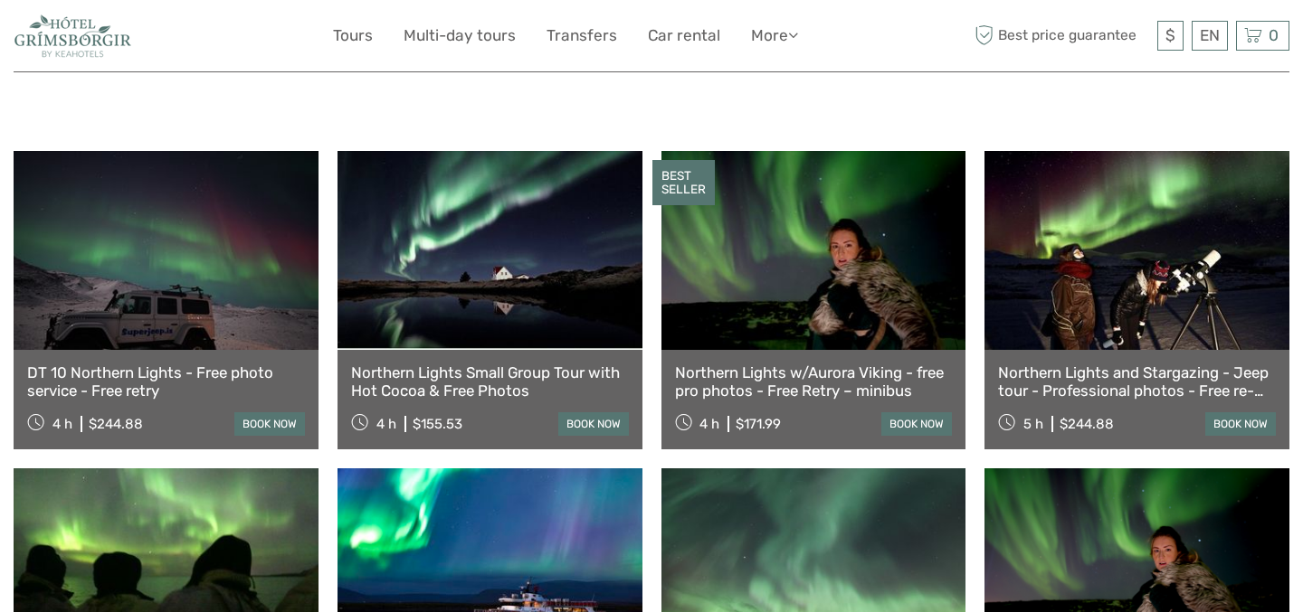
click at [326, 441] on div "DT 10 Northern Lights - Free photo service - Free retry 4 h $244.88 book now No…" at bounding box center [652, 618] width 1276 height 934
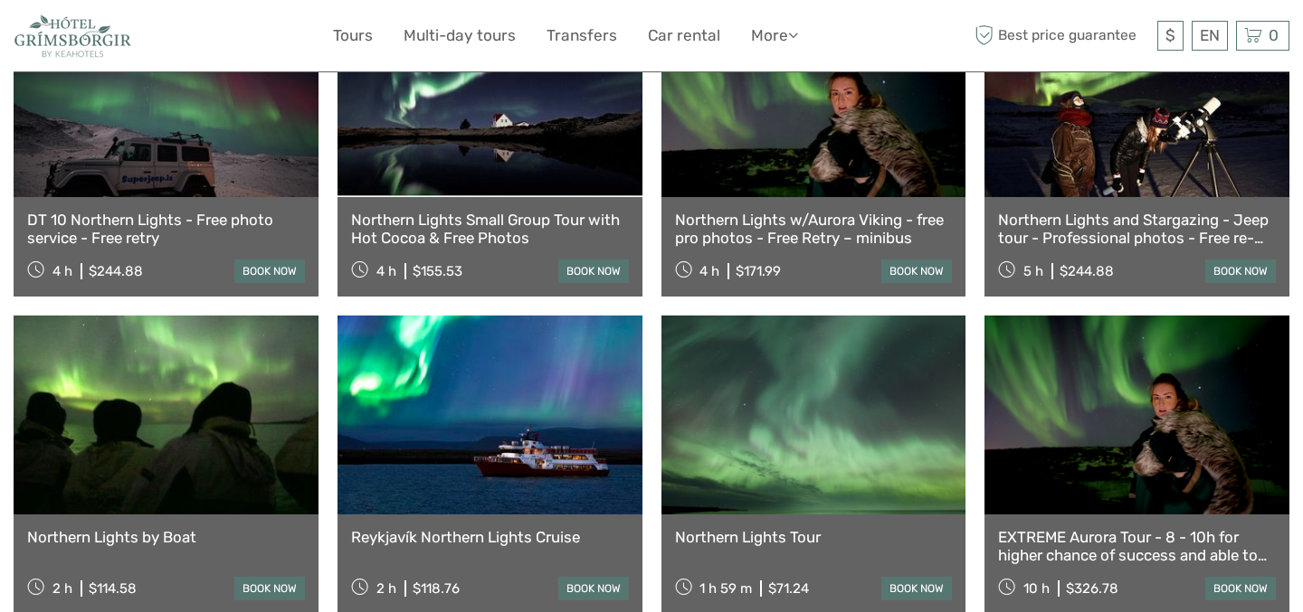
scroll to position [859, 0]
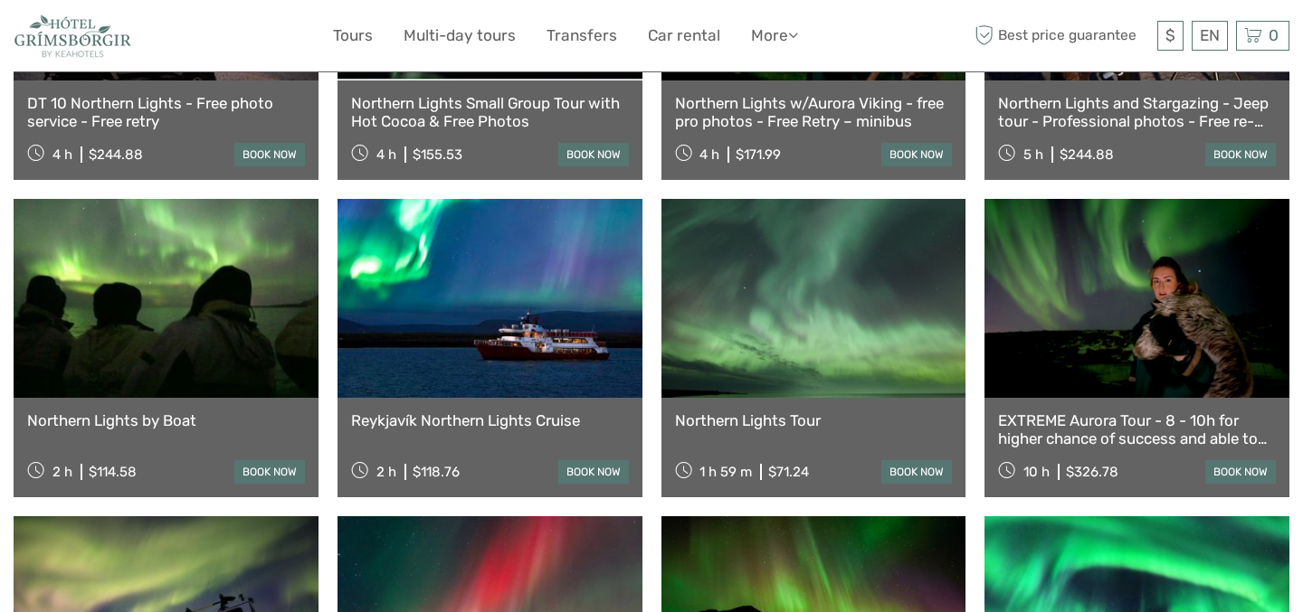
click at [326, 441] on div "DT 10 Northern Lights - Free photo service - Free retry 4 h $244.88 book now No…" at bounding box center [652, 348] width 1276 height 934
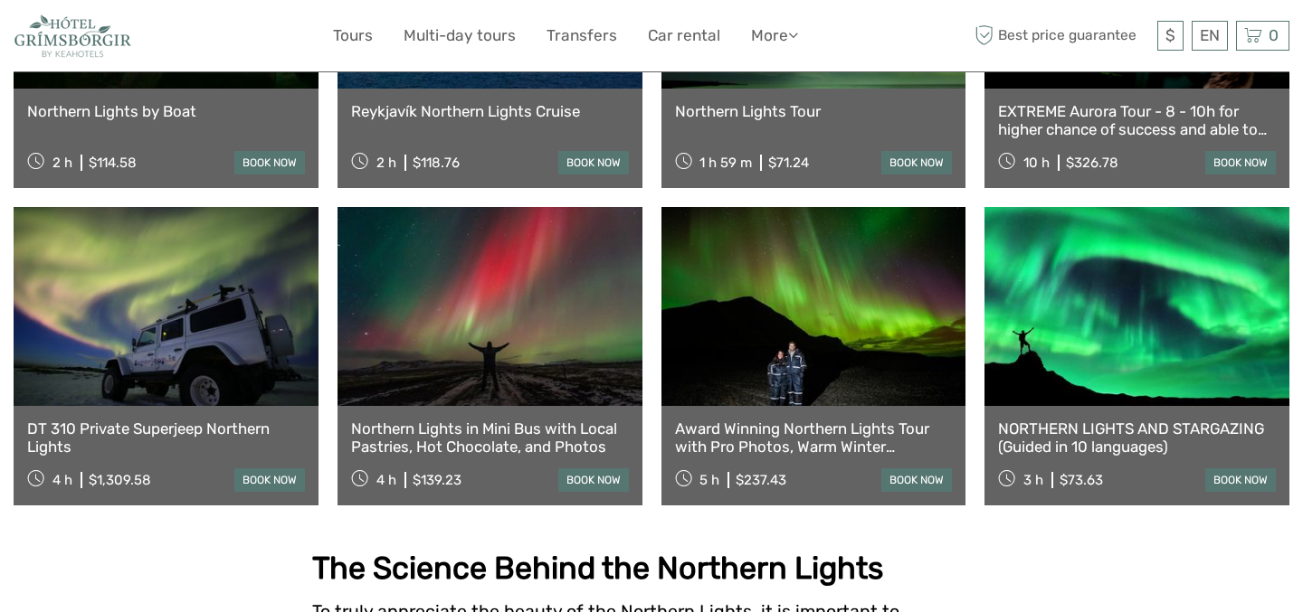
scroll to position [1249, 0]
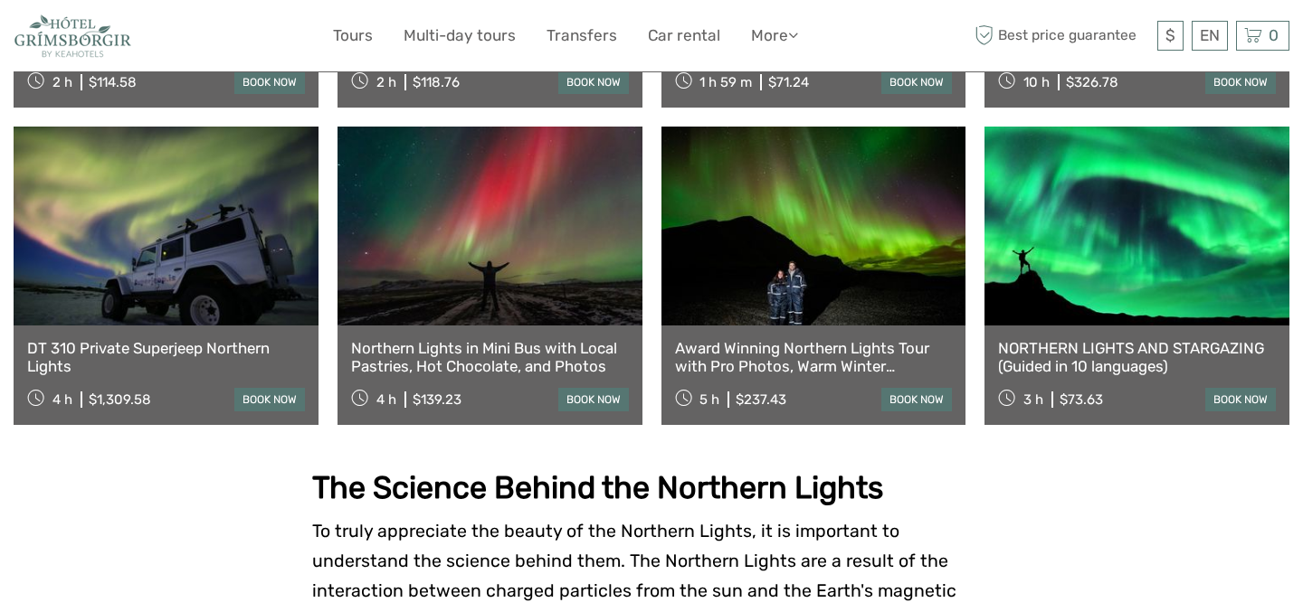
click at [527, 339] on link "Northern Lights in Mini Bus with Local Pastries, Hot Chocolate, and Photos" at bounding box center [490, 357] width 278 height 37
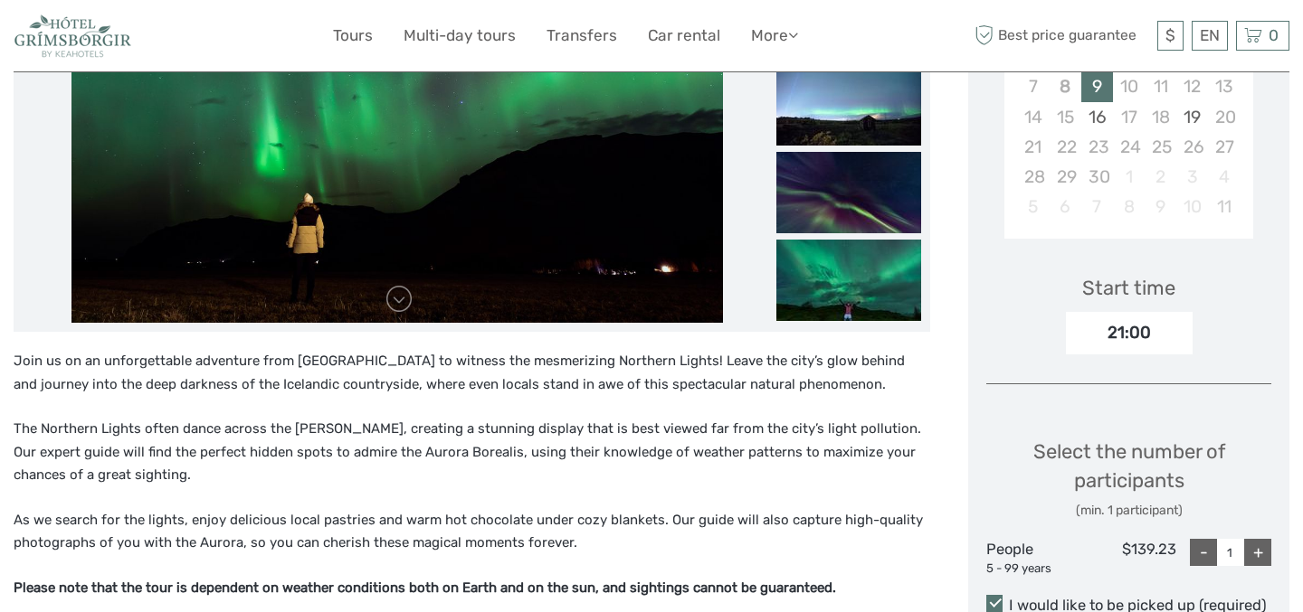
scroll to position [517, 0]
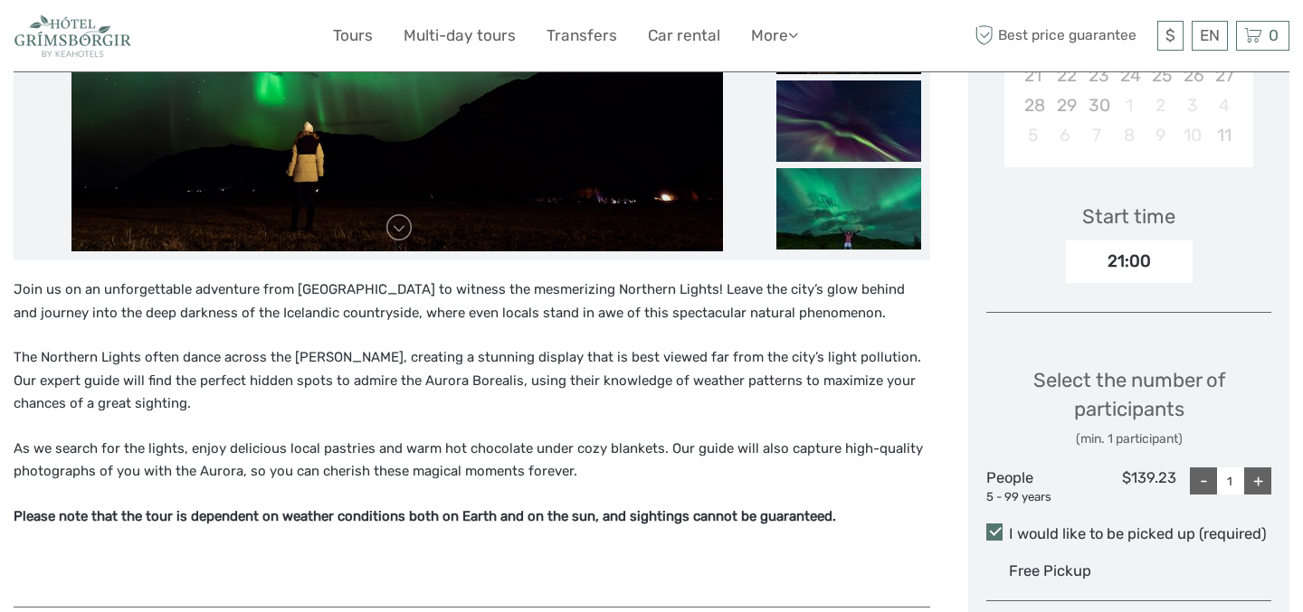
click at [603, 440] on p "As we search for the lights, enjoy delicious local pastries and warm hot chocol…" at bounding box center [472, 461] width 916 height 46
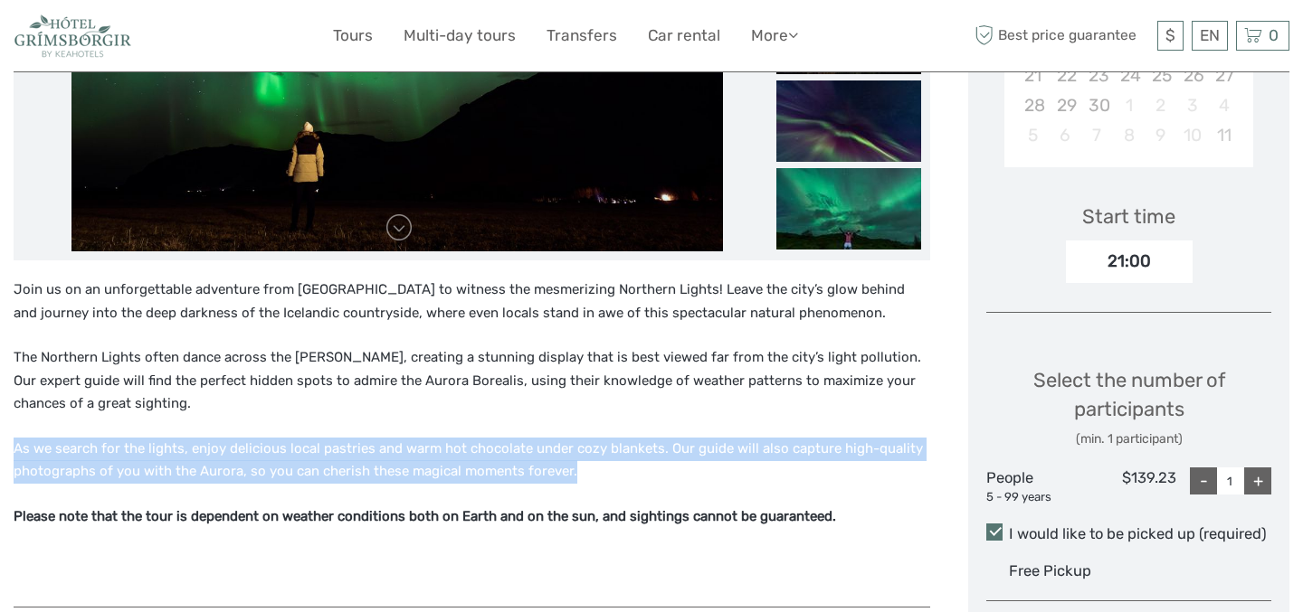
click at [603, 440] on p "As we search for the lights, enjoy delicious local pastries and warm hot chocol…" at bounding box center [472, 461] width 916 height 46
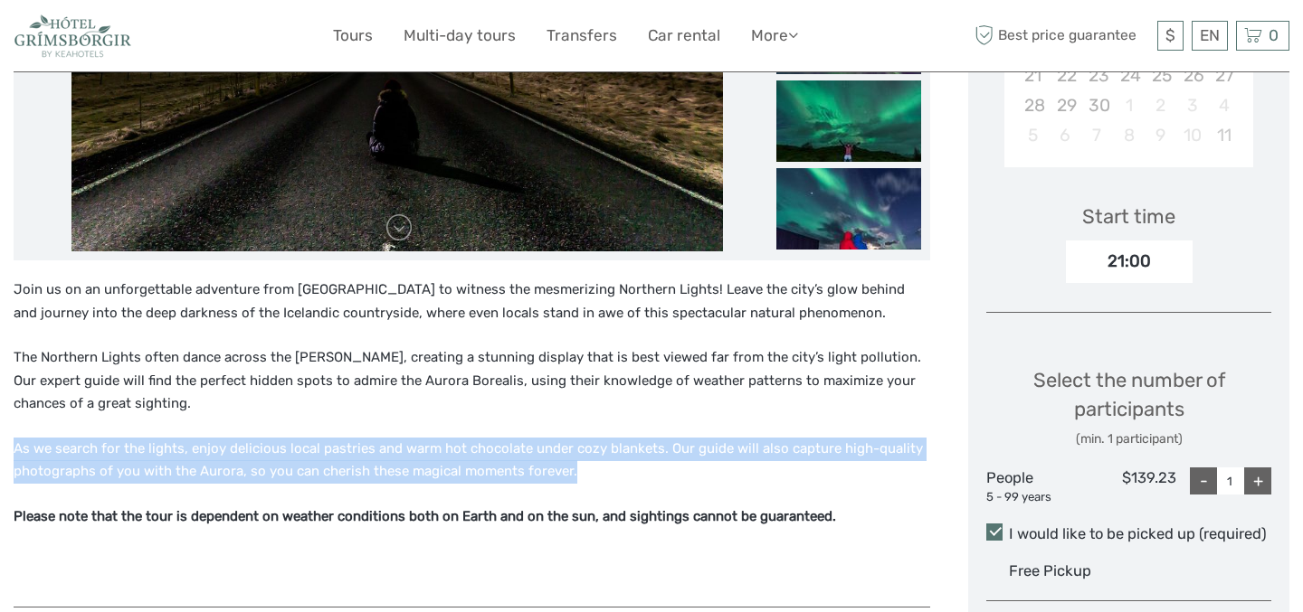
click at [603, 440] on p "As we search for the lights, enjoy delicious local pastries and warm hot chocol…" at bounding box center [472, 461] width 916 height 46
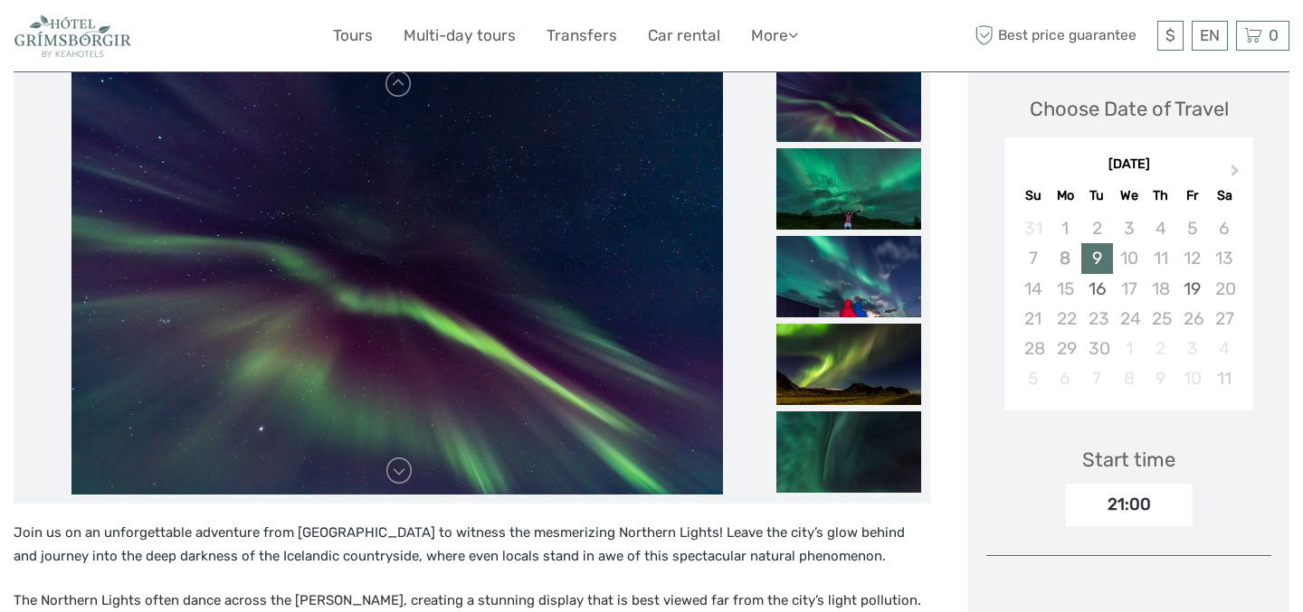
scroll to position [207, 0]
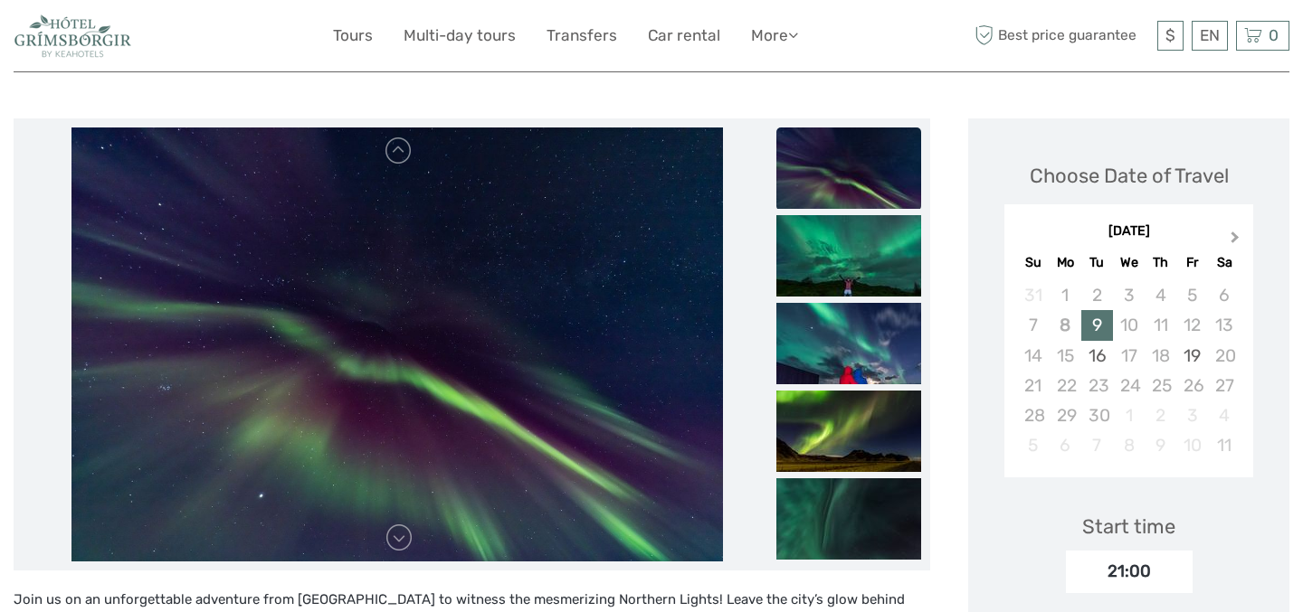
click at [1235, 228] on span "Next Month" at bounding box center [1235, 241] width 0 height 26
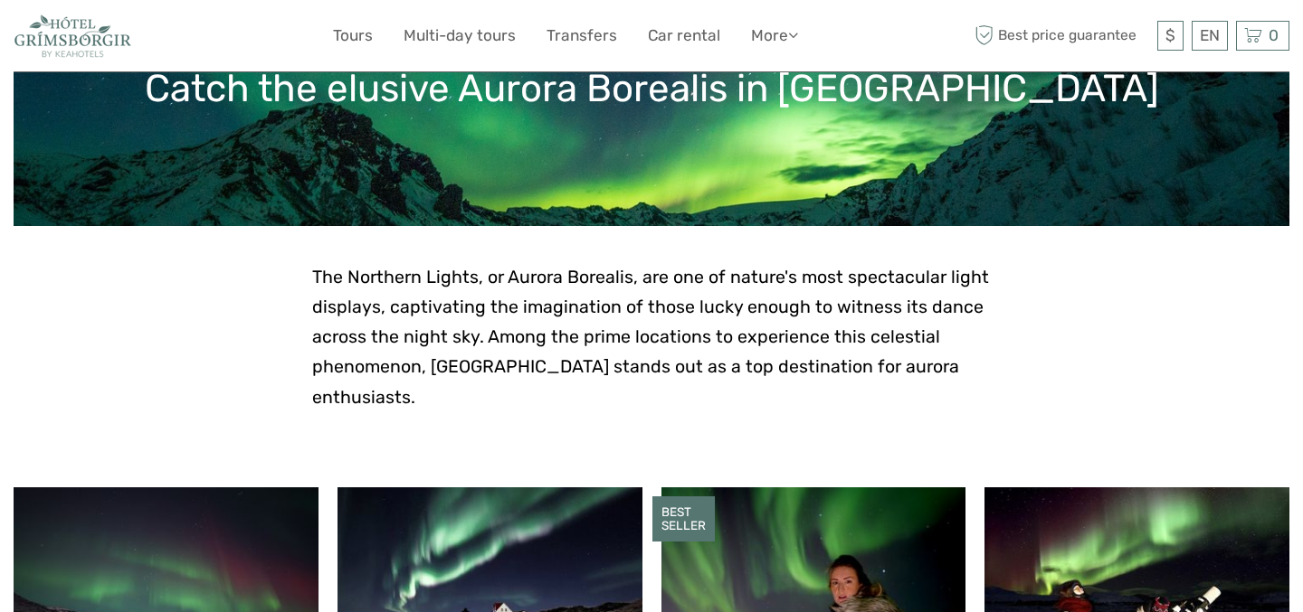
scroll to position [543, 0]
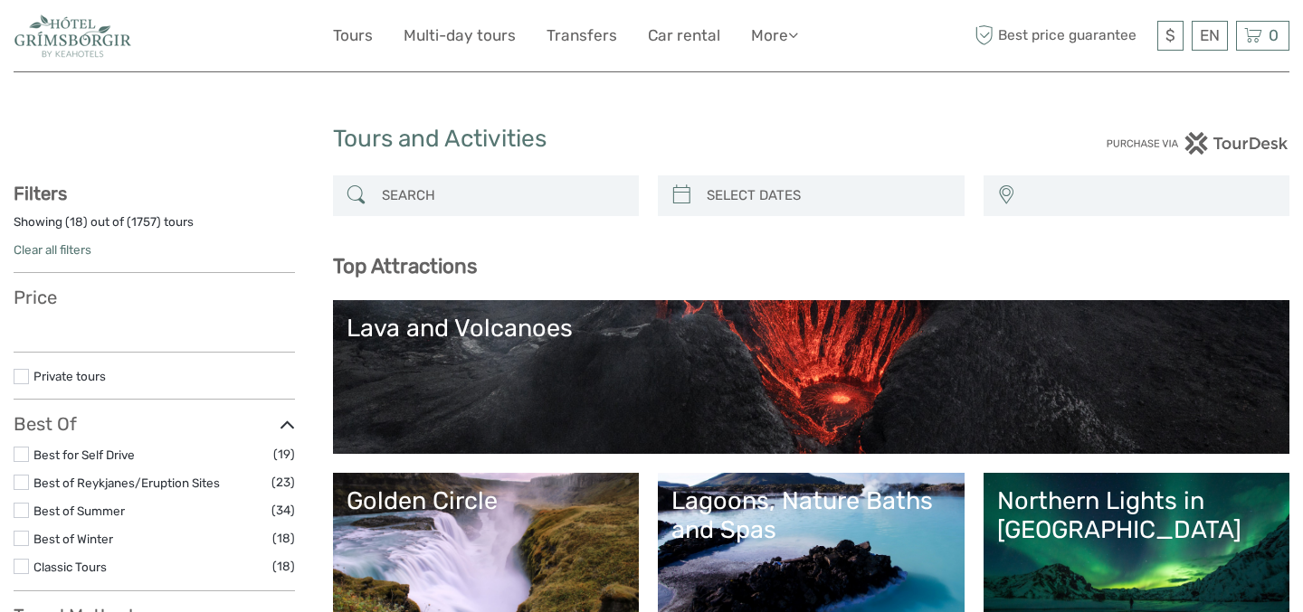
select select
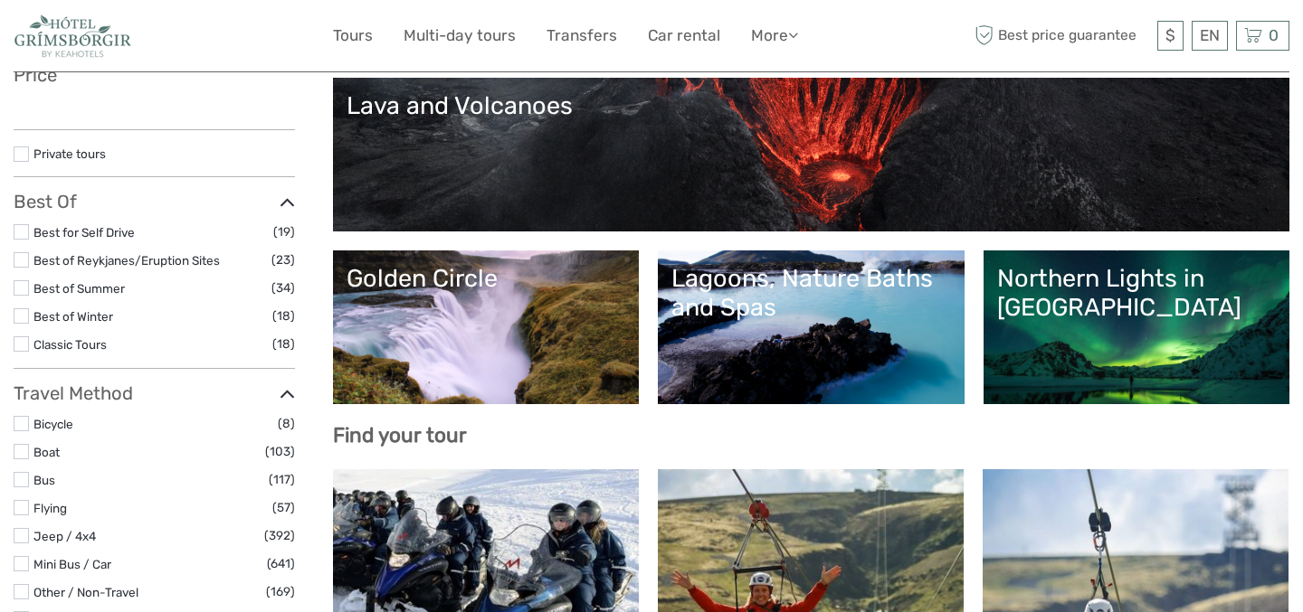
select select
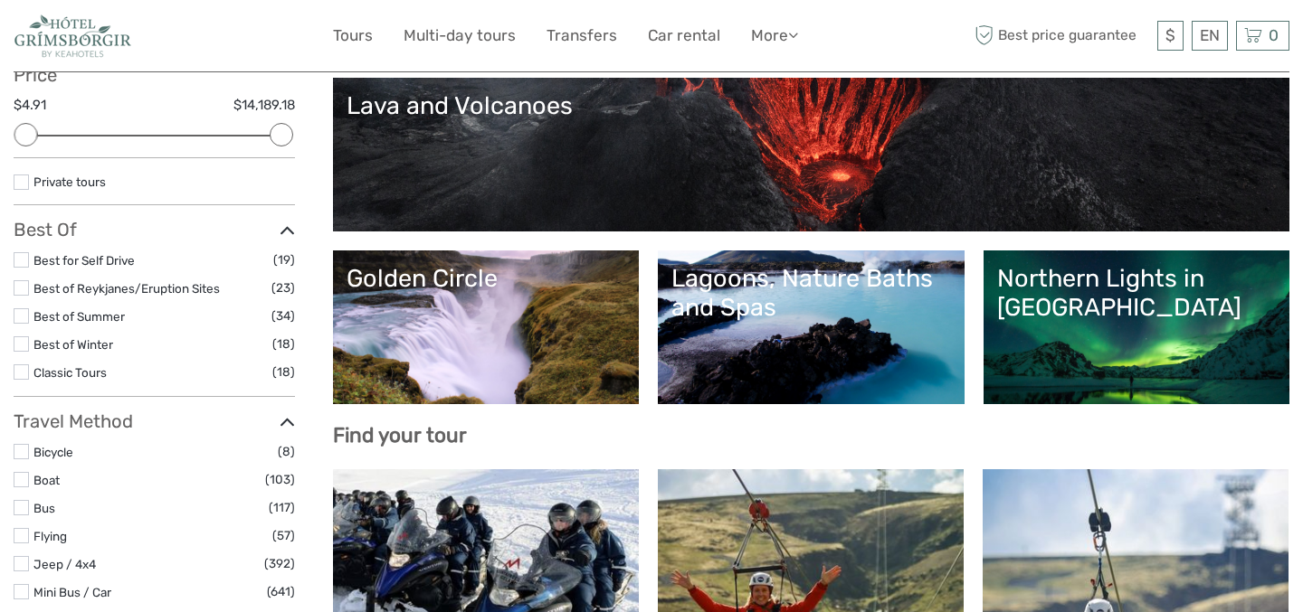
scroll to position [0, 0]
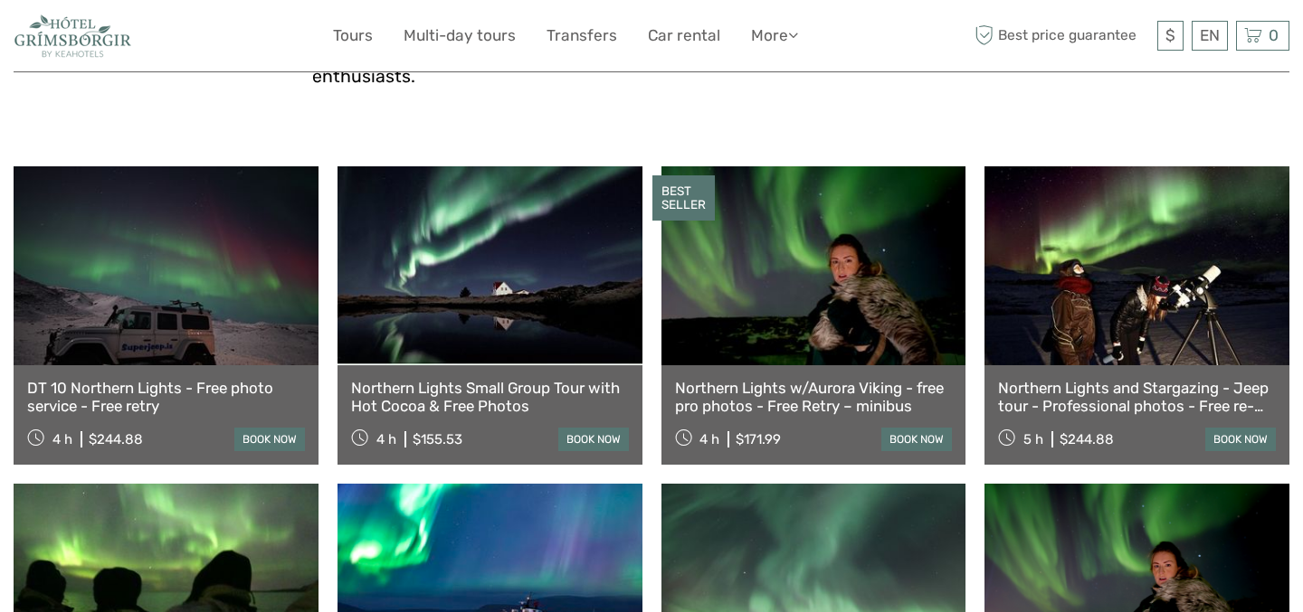
scroll to position [570, 0]
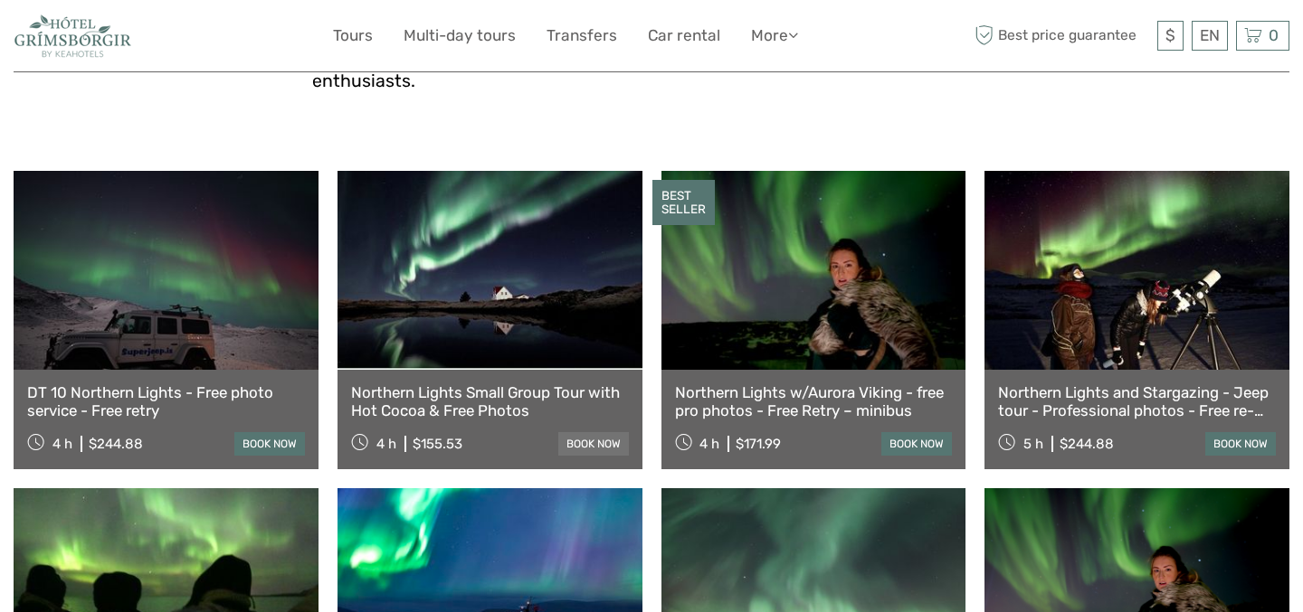
click at [600, 432] on link "book now" at bounding box center [593, 444] width 71 height 24
